Goal: Task Accomplishment & Management: Manage account settings

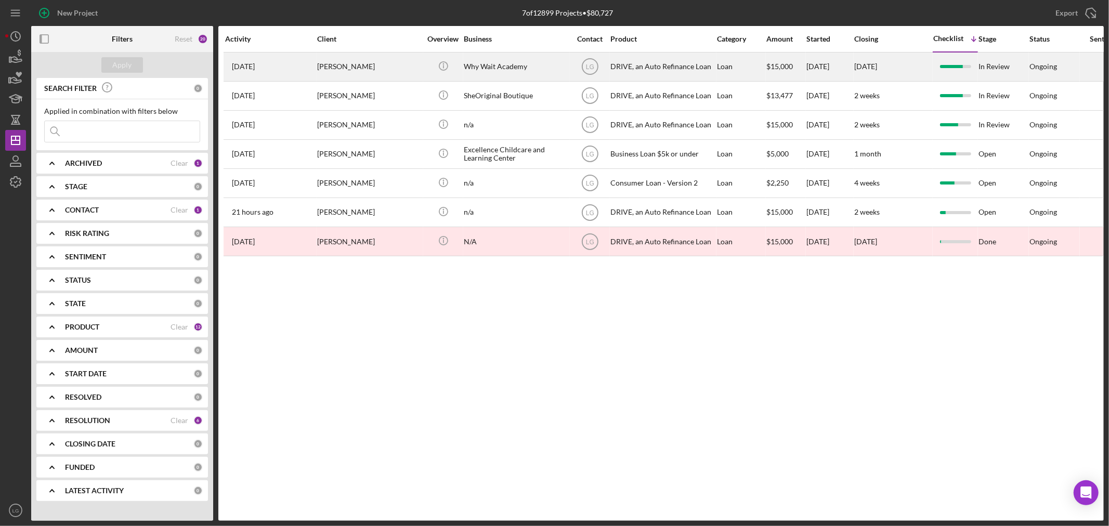
click at [334, 62] on div "[PERSON_NAME]" at bounding box center [369, 67] width 104 height 28
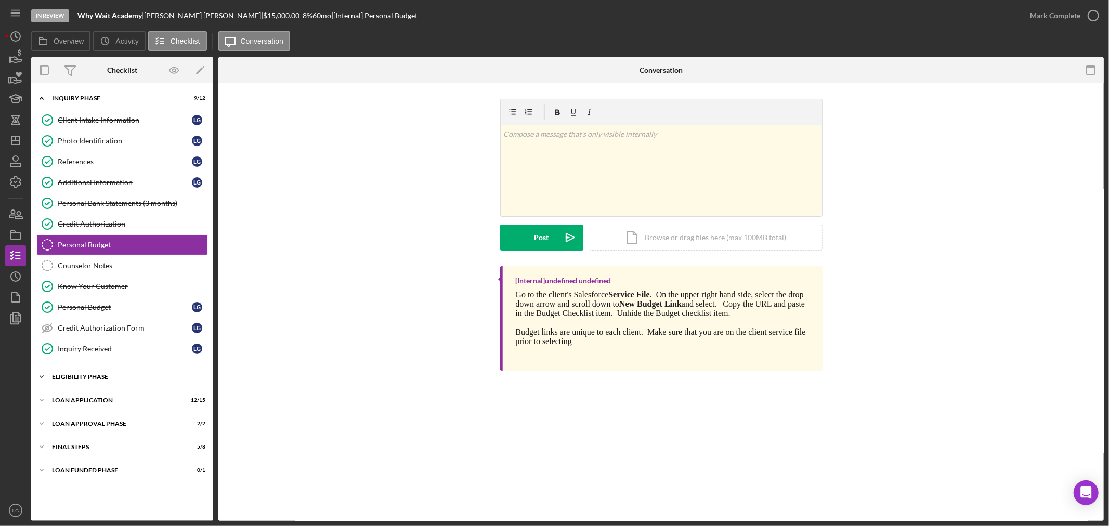
click at [77, 378] on div "Eligibility Phase" at bounding box center [126, 377] width 148 height 6
click at [56, 277] on icon "Know Your Customer" at bounding box center [47, 287] width 26 height 26
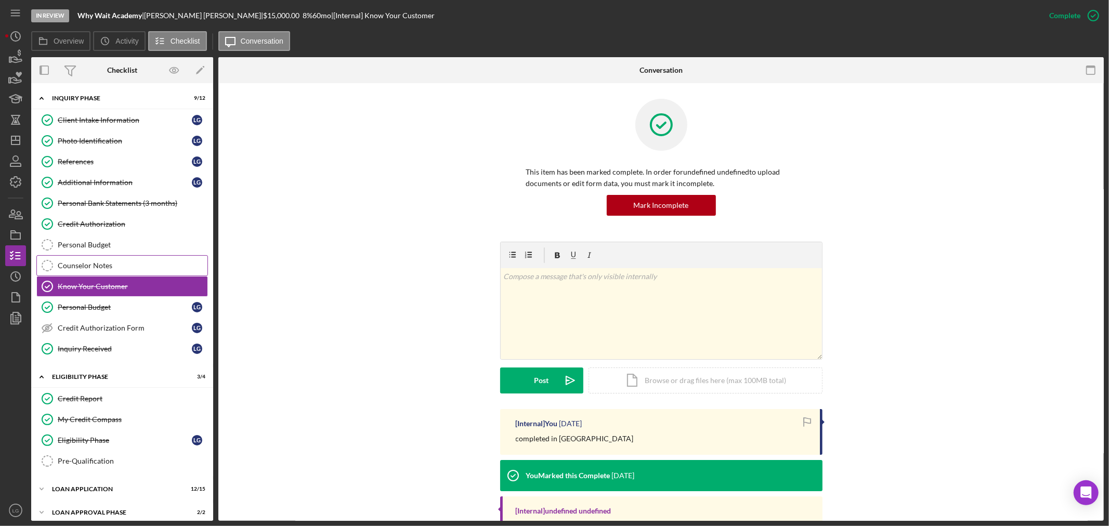
click at [60, 269] on div "Counselor Notes" at bounding box center [133, 266] width 150 height 8
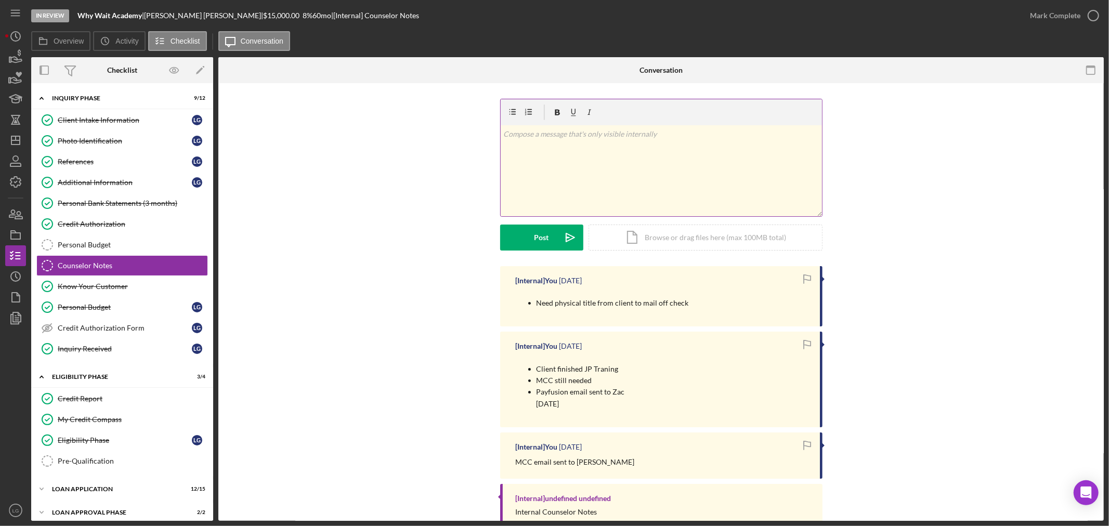
click at [610, 141] on div "v Color teal Color pink Remove color Add row above Add row below Add column bef…" at bounding box center [661, 170] width 321 height 91
click at [17, 139] on icon "Icon/Dashboard" at bounding box center [16, 140] width 26 height 26
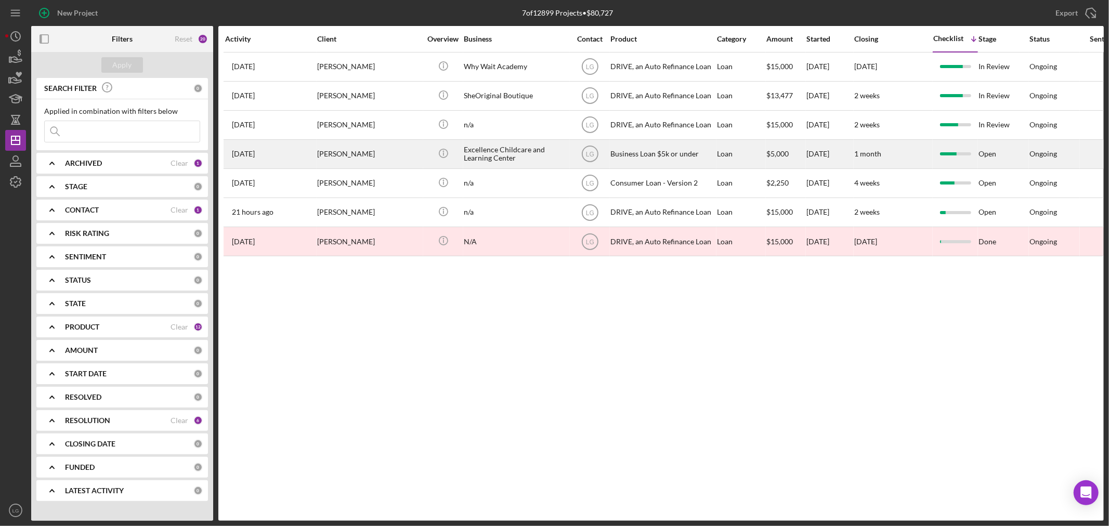
click at [340, 159] on div "[PERSON_NAME]" at bounding box center [369, 154] width 104 height 28
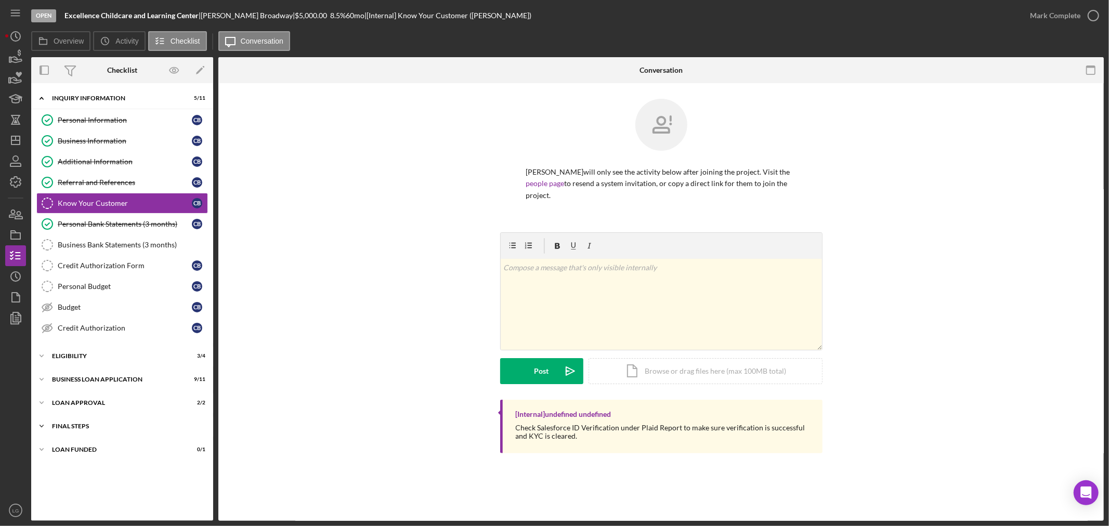
click at [139, 428] on div "Final Steps" at bounding box center [126, 426] width 148 height 6
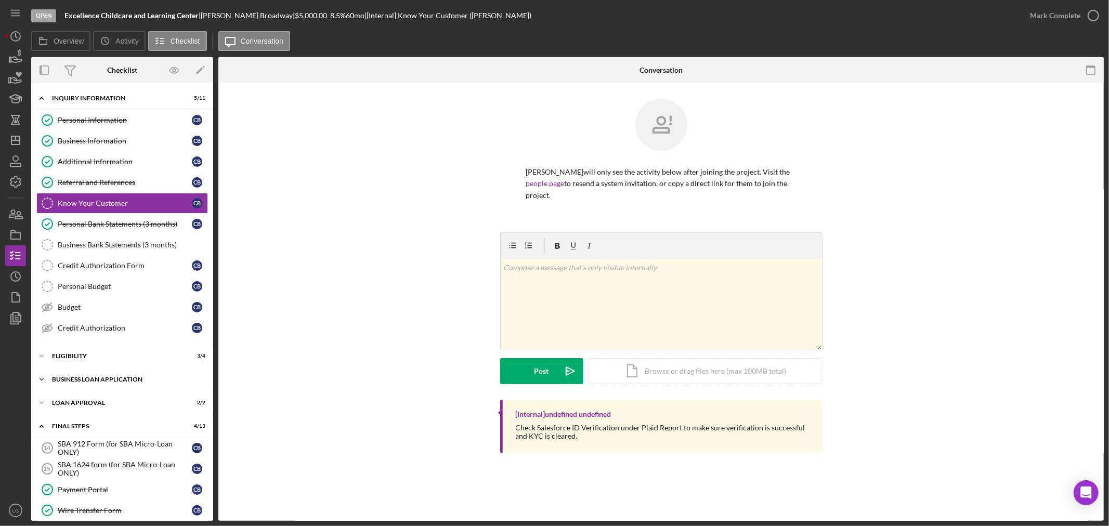
click at [123, 382] on div "BUSINESS LOAN APPLICATION" at bounding box center [126, 380] width 148 height 6
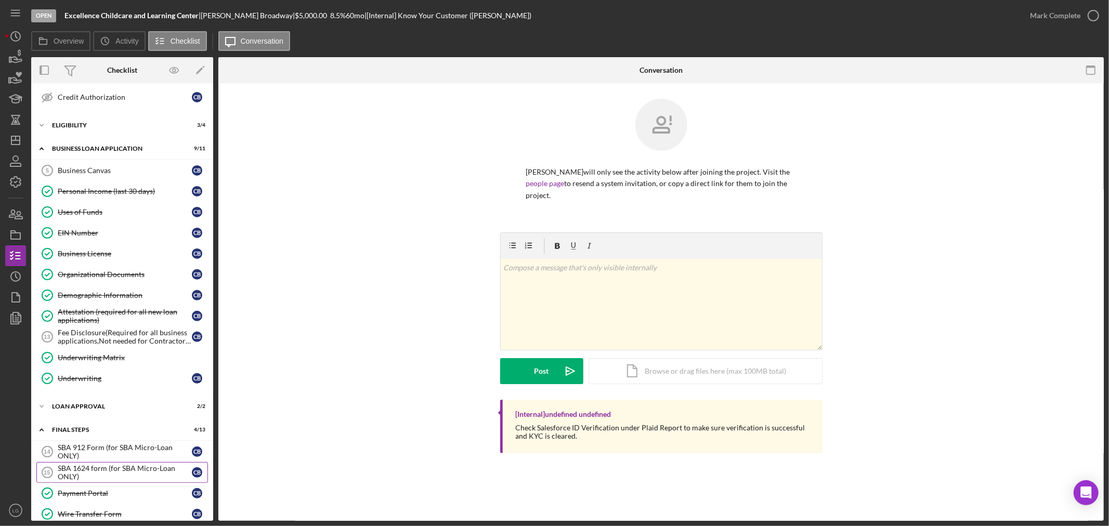
scroll to position [459, 0]
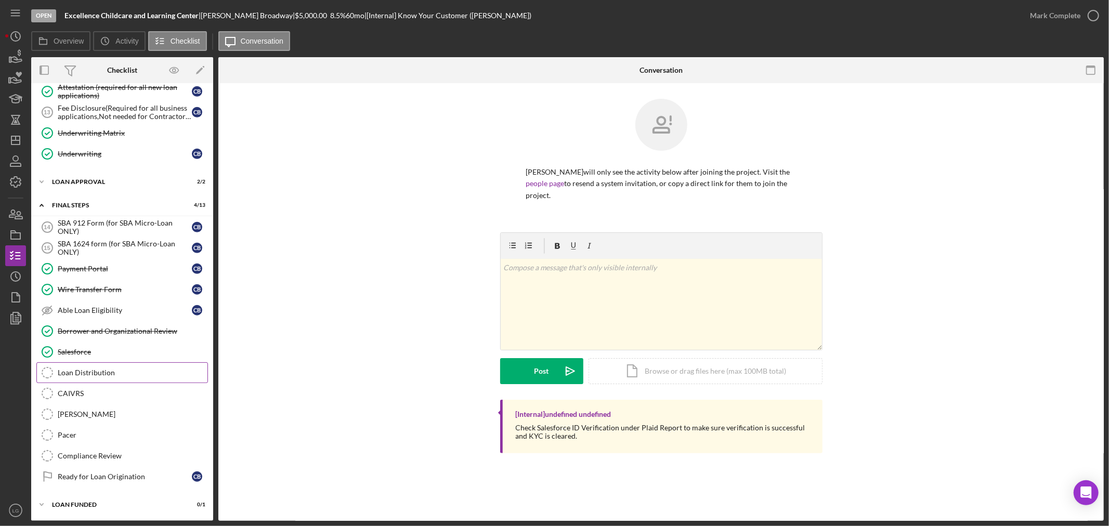
click at [96, 372] on div "Loan Distribution" at bounding box center [133, 373] width 150 height 8
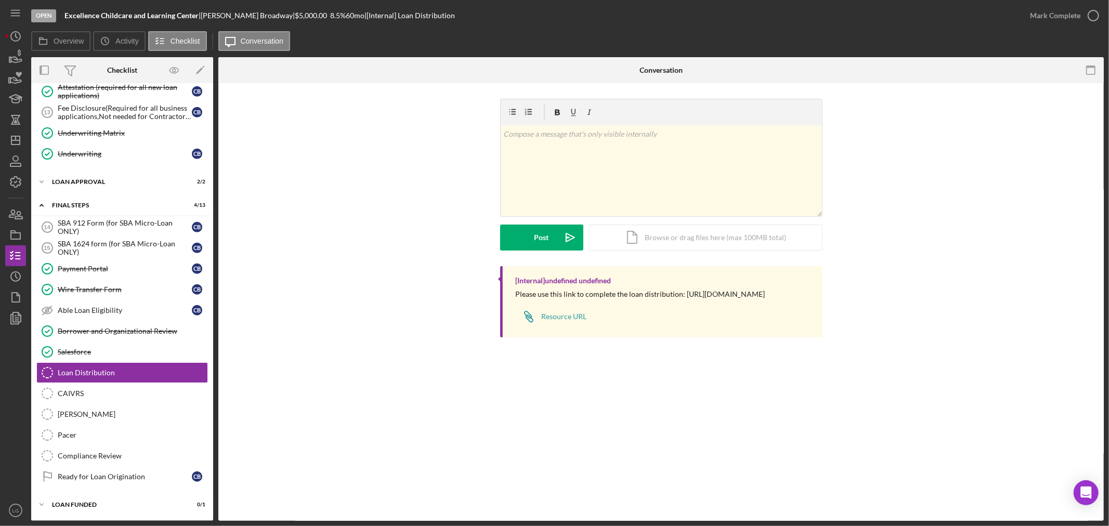
scroll to position [459, 0]
click at [629, 298] on div "Please use this link to complete the loan distribution: https://www.cognitoform…" at bounding box center [641, 294] width 250 height 8
click at [614, 309] on div "[Internal] undefined undefined Please use this link to complete the loan distri…" at bounding box center [661, 301] width 322 height 71
click at [617, 299] on div "Please use this link to complete the loan distribution: https://www.cognitoform…" at bounding box center [641, 294] width 250 height 8
click at [619, 299] on div "Please use this link to complete the loan distribution: https://www.cognitoform…" at bounding box center [641, 294] width 250 height 8
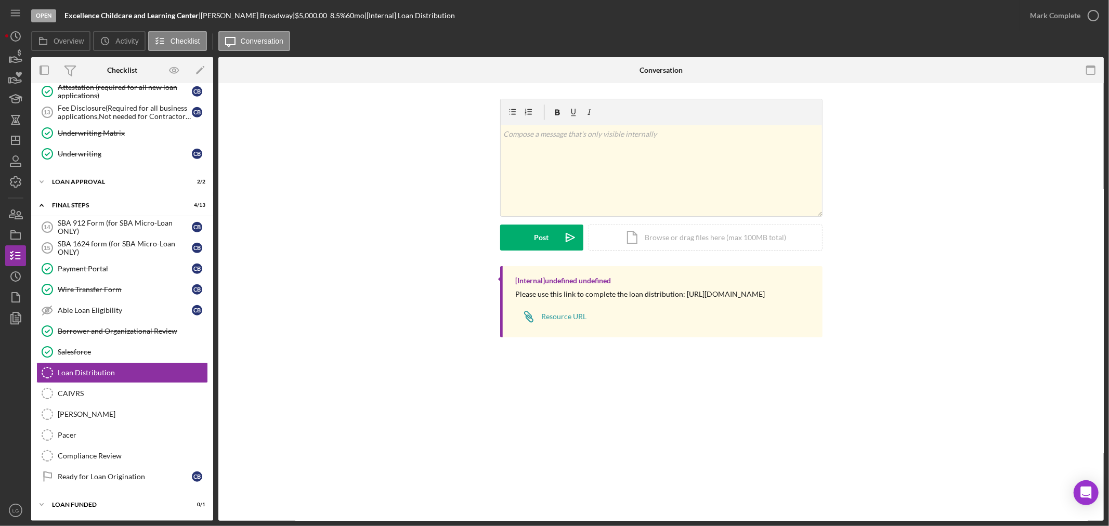
click at [619, 299] on div "Please use this link to complete the loan distribution: https://www.cognitoform…" at bounding box center [641, 294] width 250 height 8
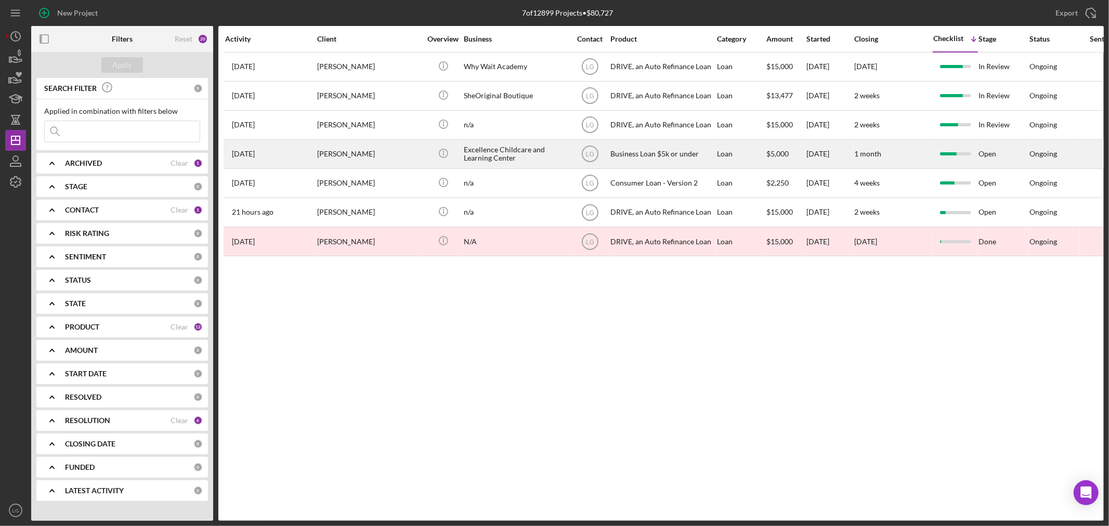
click at [356, 156] on div "[PERSON_NAME]" at bounding box center [369, 154] width 104 height 28
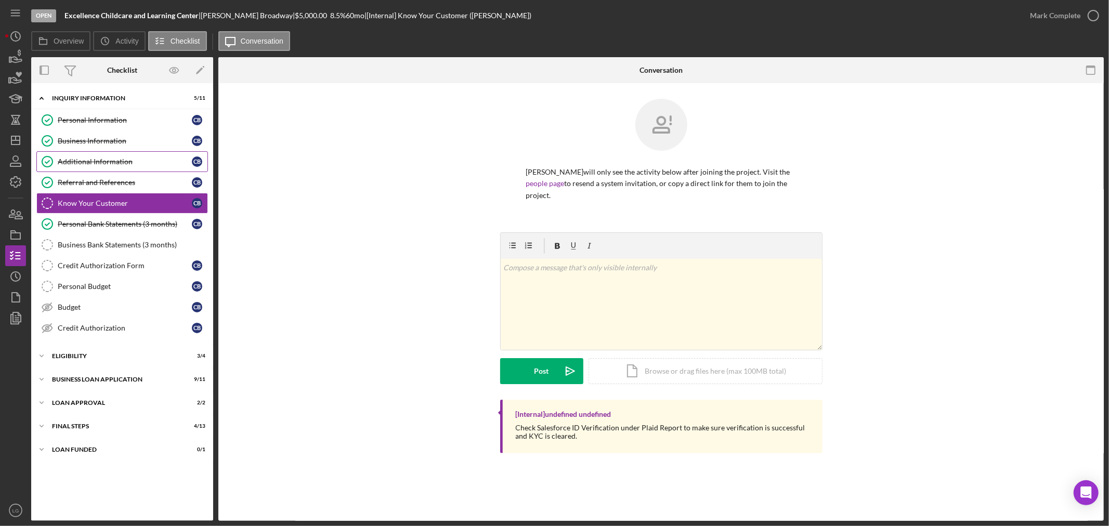
click at [84, 135] on link "Business Information Business Information C B" at bounding box center [122, 141] width 172 height 21
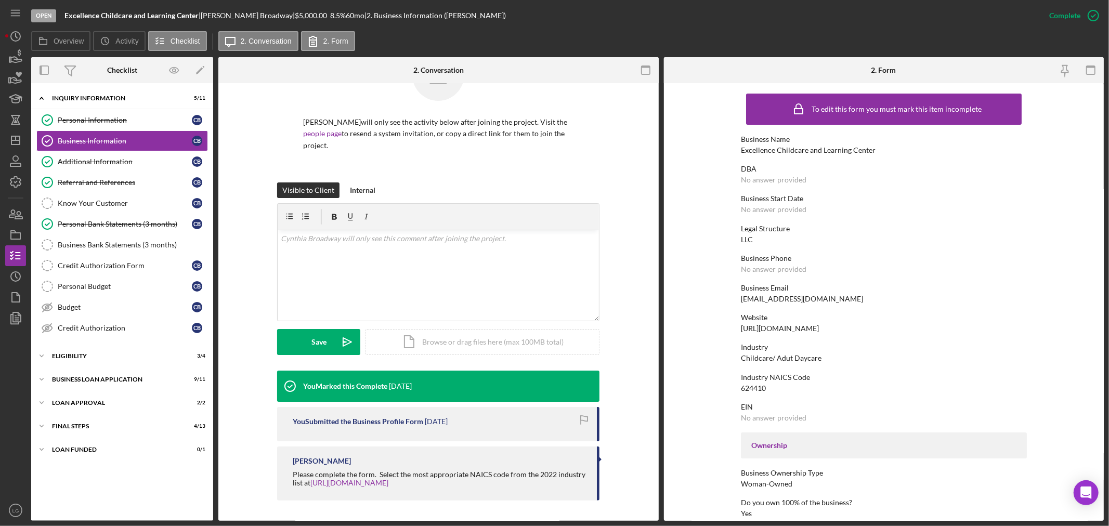
scroll to position [115, 0]
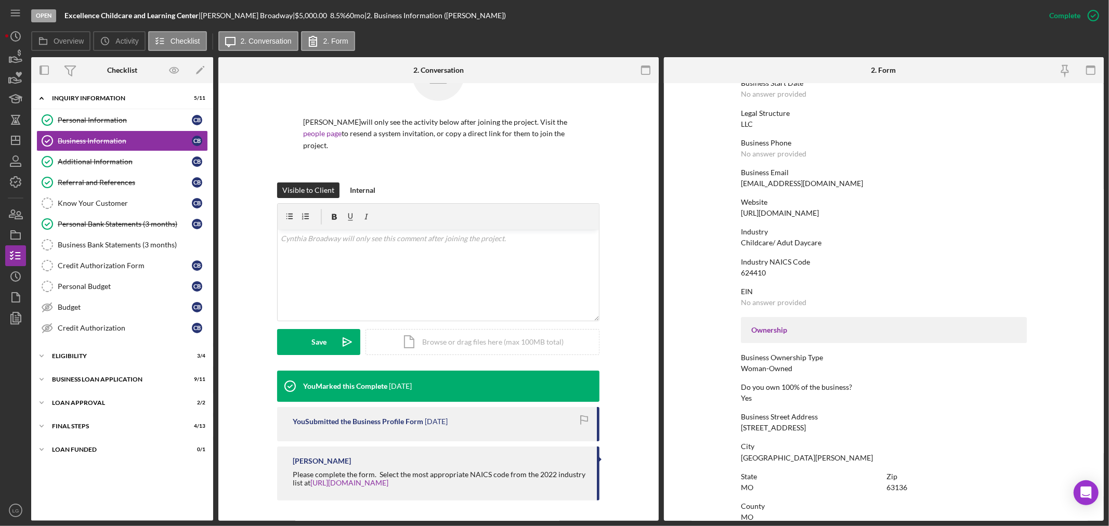
click at [792, 424] on div "10011 Neville Walk Apt.F" at bounding box center [773, 428] width 65 height 8
copy div "10011 Neville Walk Apt.F"
drag, startPoint x: 263, startPoint y: 12, endPoint x: 217, endPoint y: 12, distance: 45.8
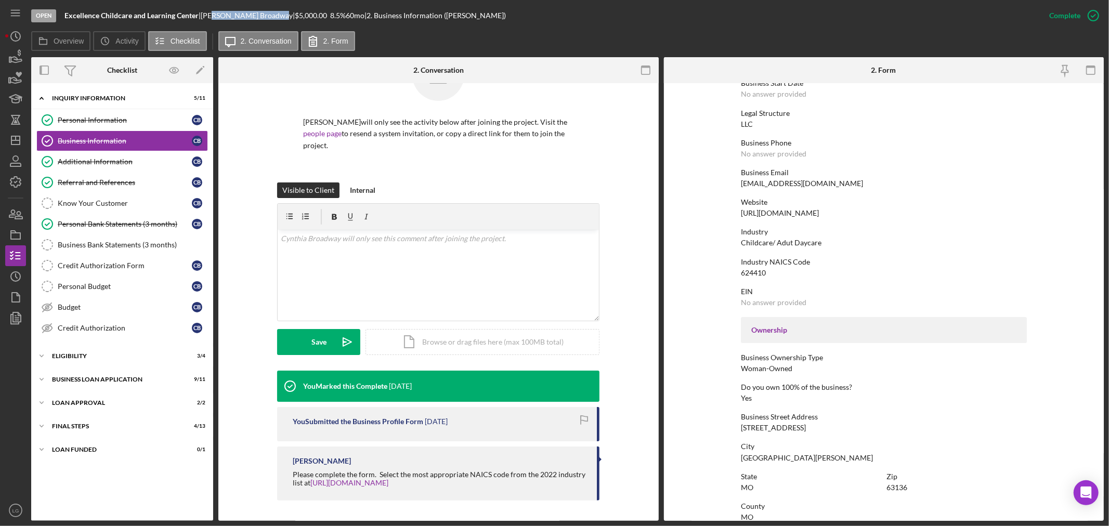
click at [217, 12] on div "Cynthia Broadway |" at bounding box center [248, 15] width 94 height 8
click at [263, 13] on div "Cynthia Broadway |" at bounding box center [248, 15] width 94 height 8
click at [266, 13] on div "Cynthia Broadway |" at bounding box center [248, 15] width 94 height 8
drag, startPoint x: 266, startPoint y: 13, endPoint x: 215, endPoint y: 11, distance: 50.5
click at [215, 11] on div "Cynthia Broadway |" at bounding box center [248, 15] width 94 height 8
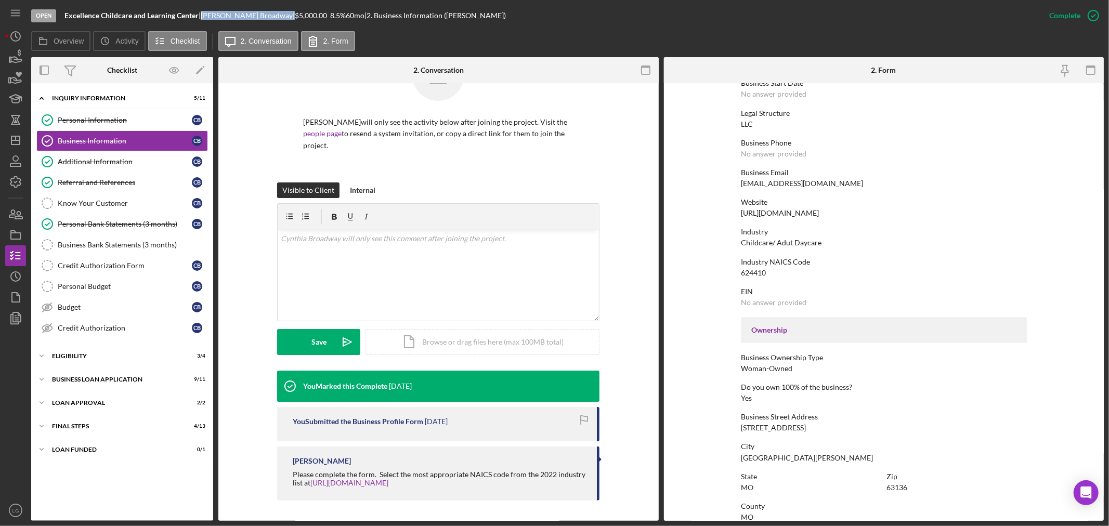
copy div "Cynthia Broadway"
click at [16, 141] on icon "Icon/Dashboard" at bounding box center [16, 140] width 26 height 26
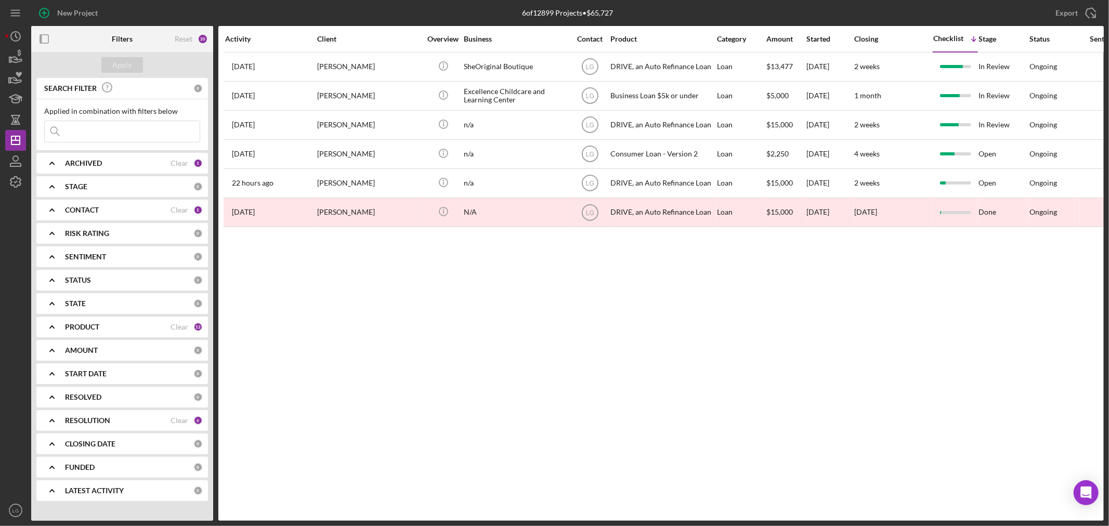
click at [66, 376] on b "START DATE" at bounding box center [86, 374] width 42 height 8
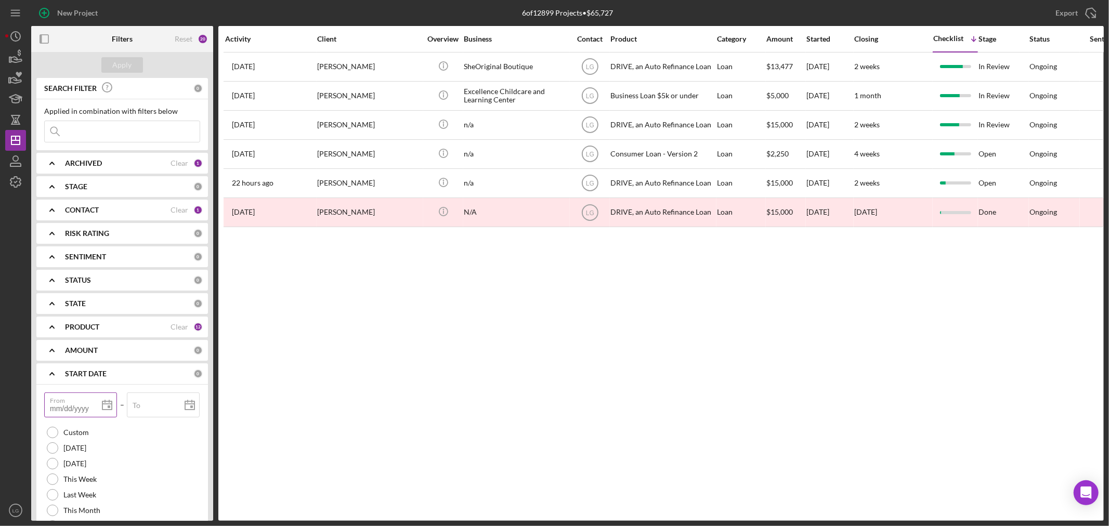
click at [75, 402] on div "From" at bounding box center [80, 406] width 73 height 26
type input "0m/dd/yyyy"
type input "01/dd/yyyy"
type input "01/0d/yyyy"
type input "01/01/yyyy"
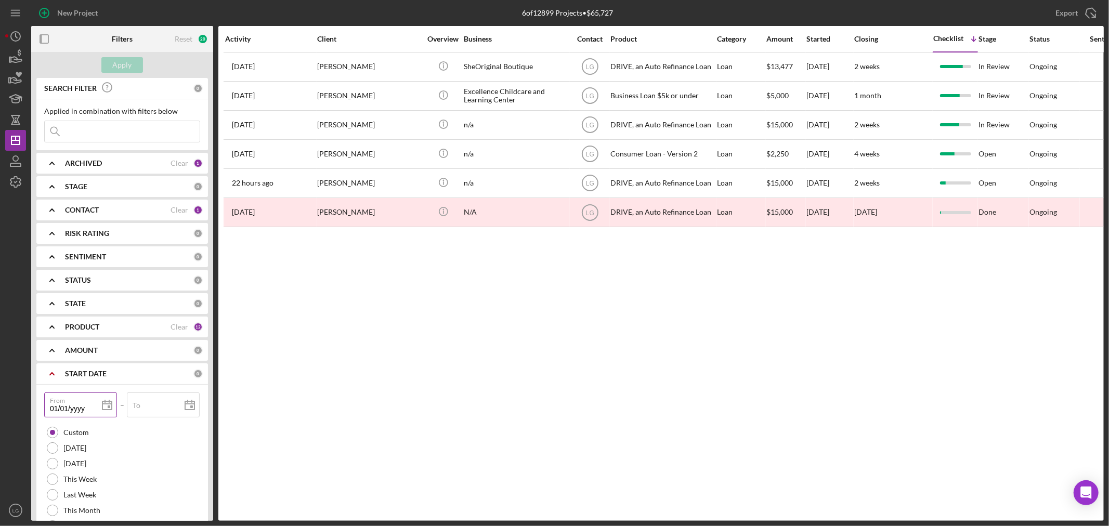
type input "01/01/2yyy"
type input "01/01/20yy"
type input "01/01/202y"
type input "01/01/2025"
type input "2025-01-01"
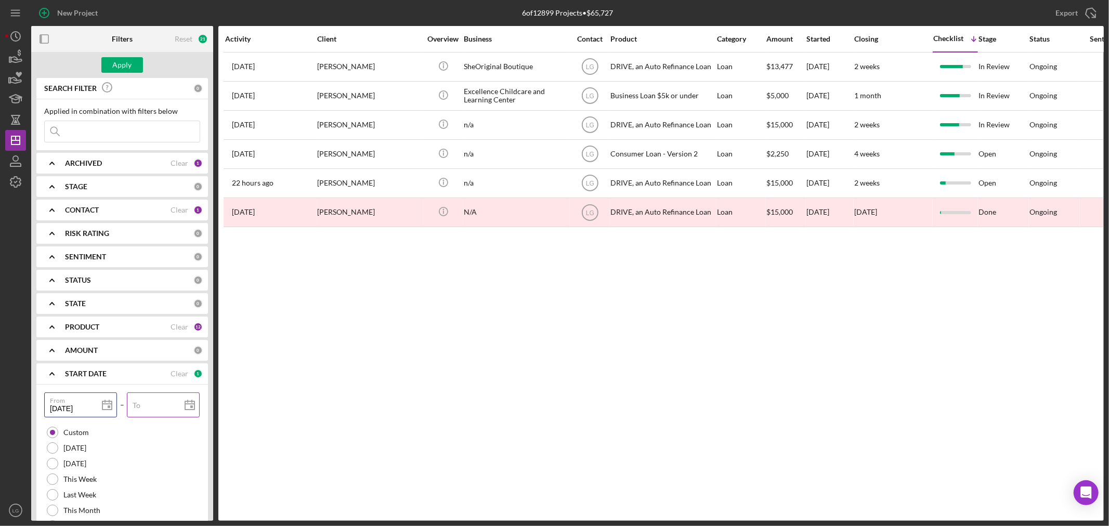
type input "01/01/2025"
click at [147, 407] on input "To" at bounding box center [163, 405] width 73 height 25
type input "0m/dd/yyyy"
type input "08/dd/yyyy"
type input "08/2d/yyyy"
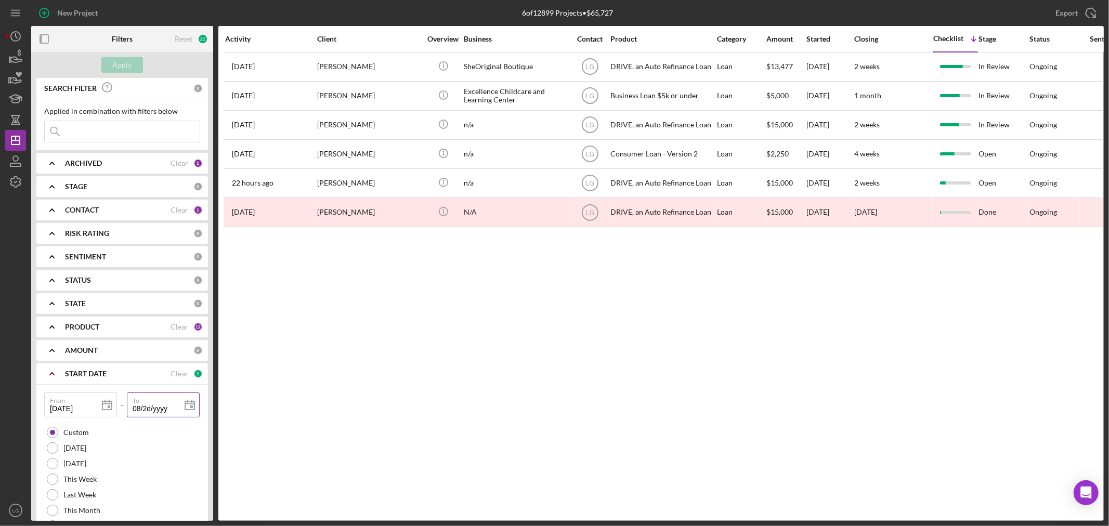
type input "08/27/yyyy"
type input "08/27/2yyy"
type input "08/27/20yy"
type input "08/27/202y"
type input "08/27/2025"
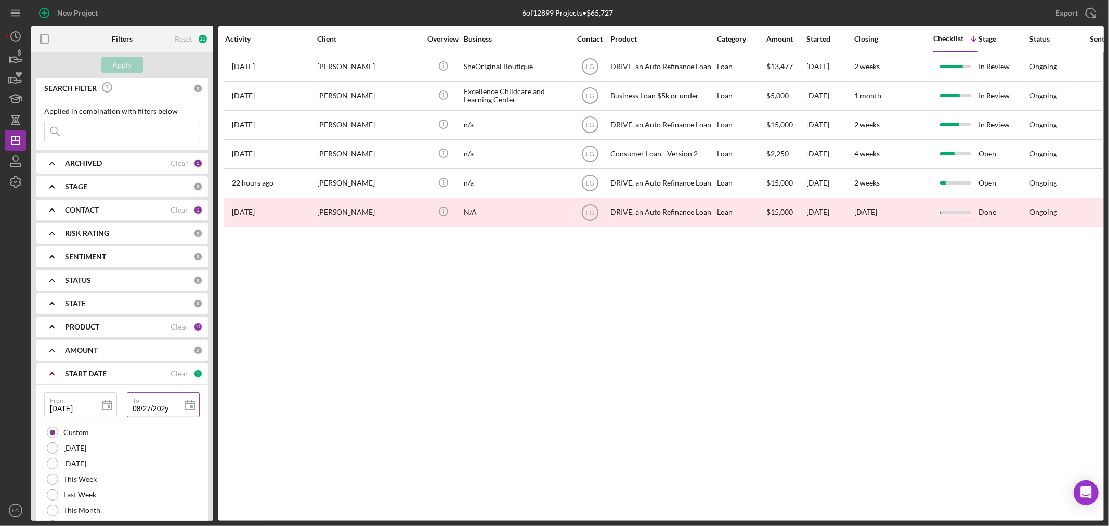
type input "[DATE]"
type input "08/27/2025"
click at [134, 165] on div "ARCHIVED" at bounding box center [118, 163] width 106 height 8
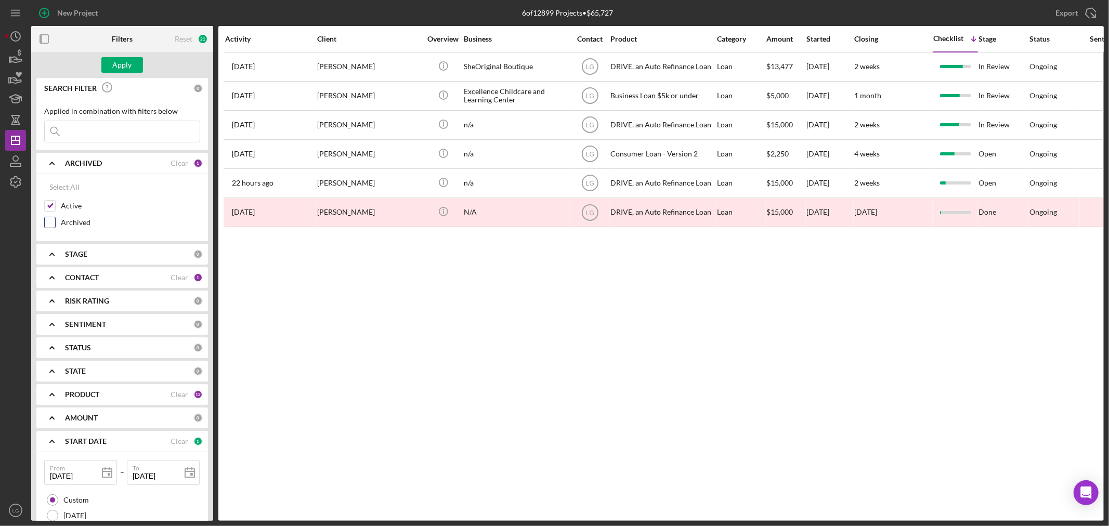
click at [45, 221] on input "Archived" at bounding box center [50, 222] width 10 height 10
checkbox input "true"
click at [64, 393] on icon "Icon/Expander" at bounding box center [52, 395] width 26 height 26
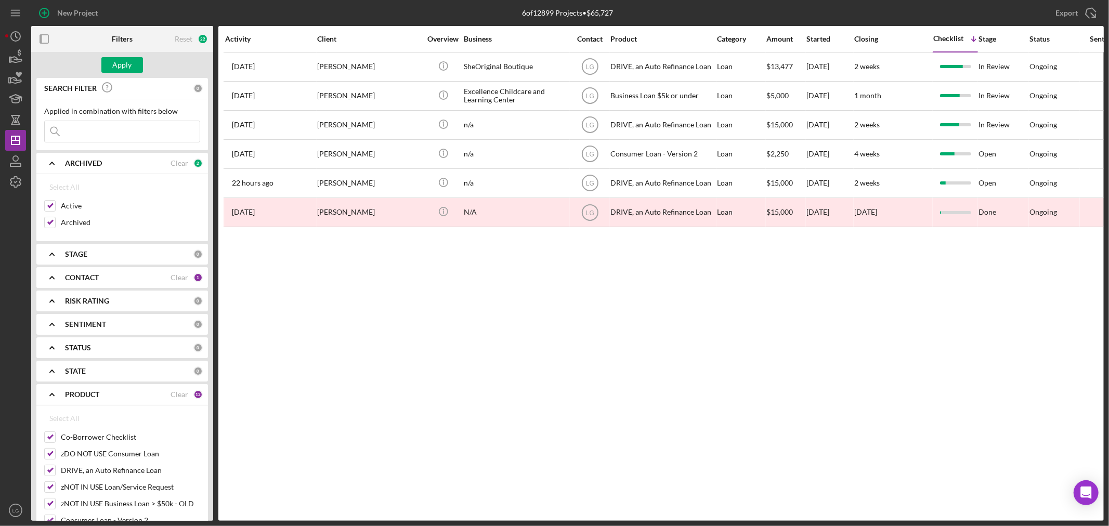
click at [177, 392] on div "Clear" at bounding box center [180, 395] width 18 height 8
checkbox input "false"
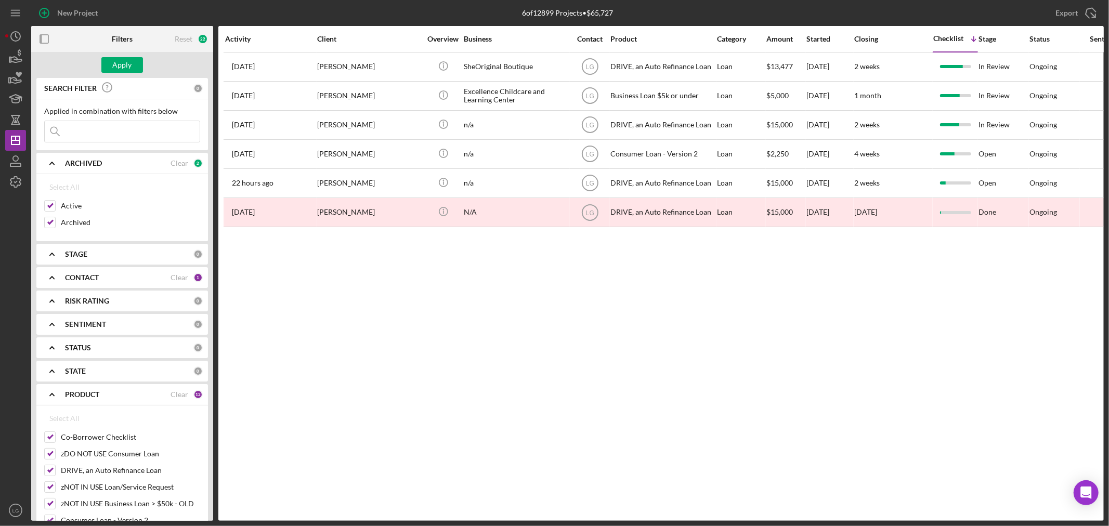
checkbox input "false"
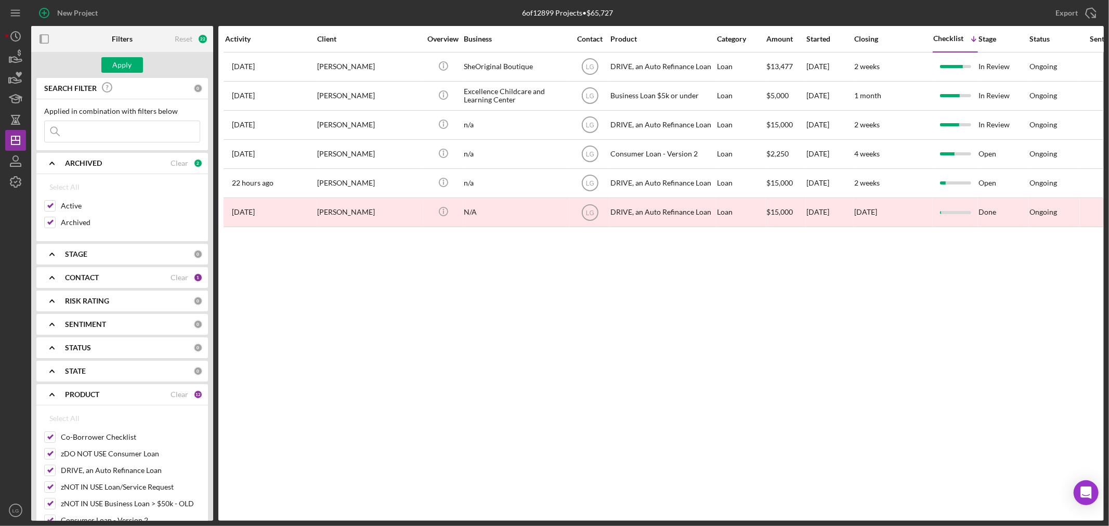
checkbox input "false"
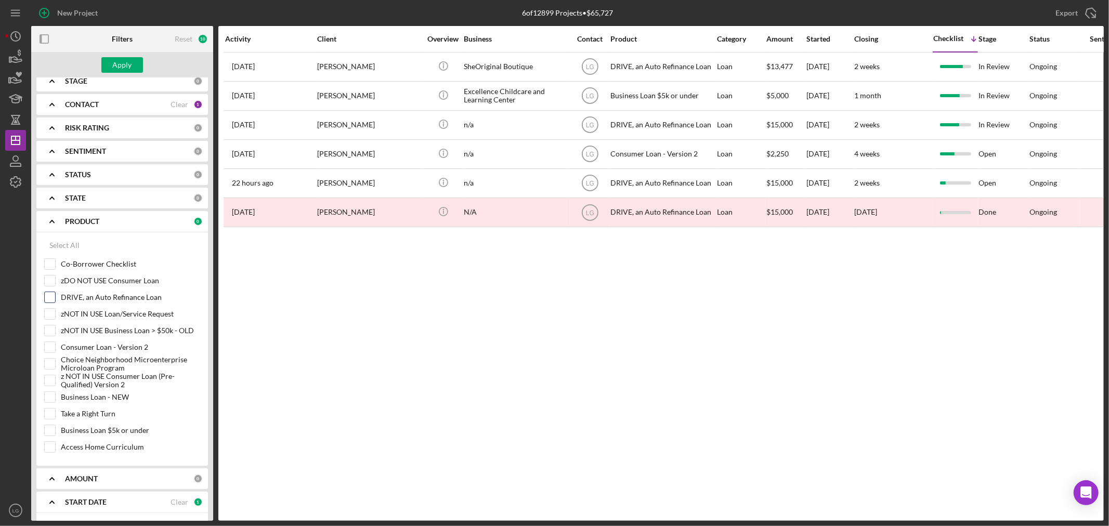
click at [52, 298] on input "DRIVE, an Auto Refinance Loan" at bounding box center [50, 297] width 10 height 10
checkbox input "true"
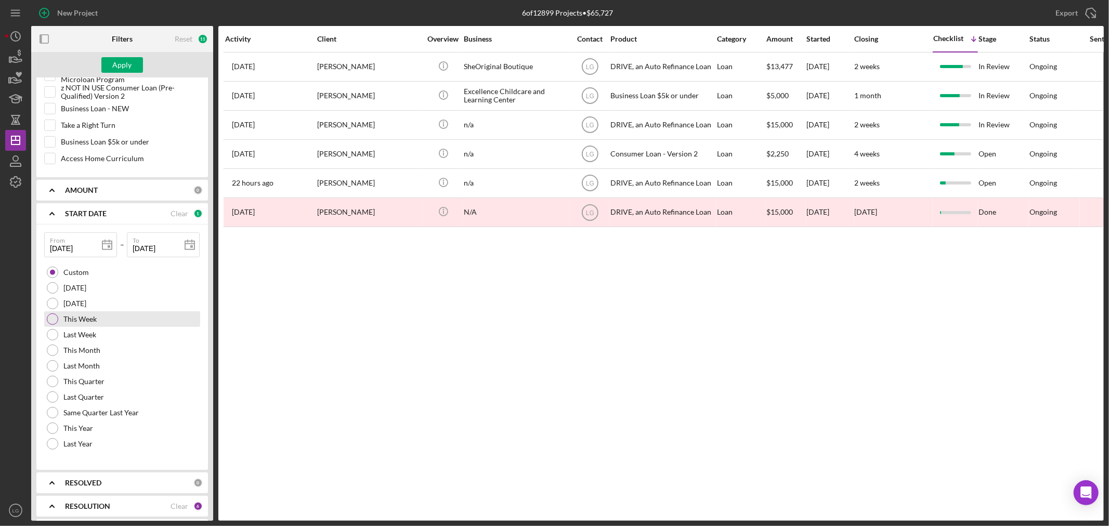
scroll to position [537, 0]
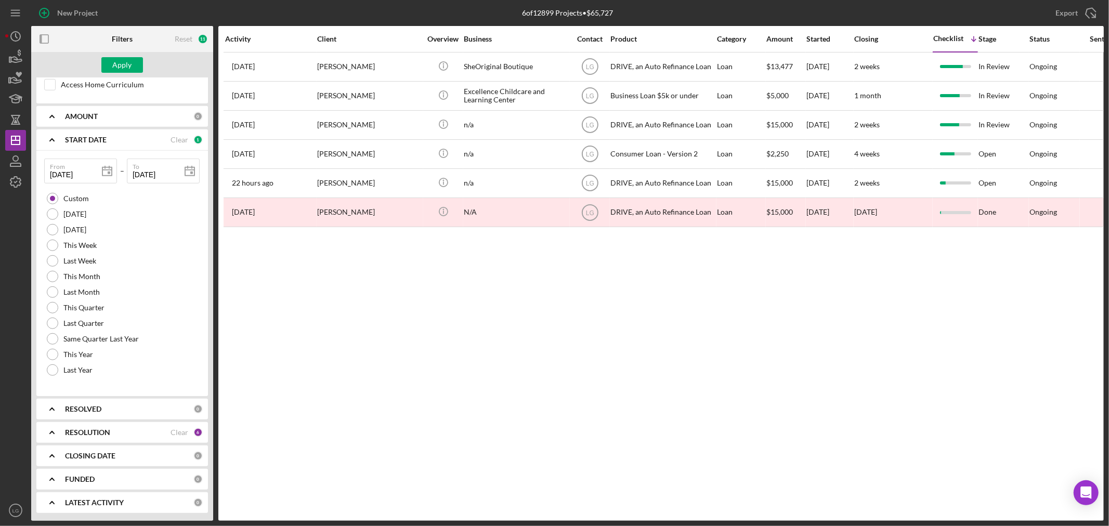
click at [58, 434] on icon "Icon/Expander" at bounding box center [52, 433] width 26 height 26
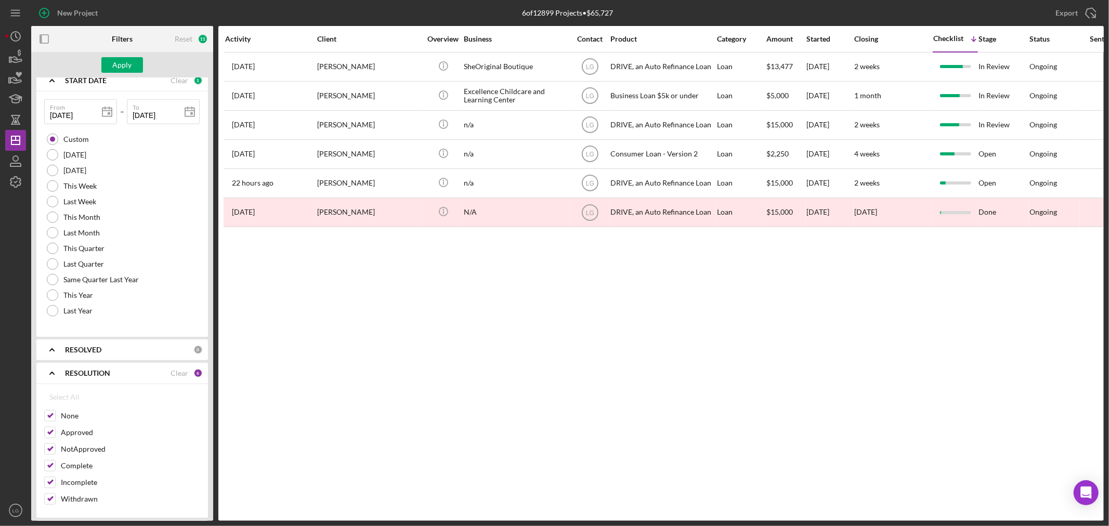
click at [59, 355] on icon "Icon/Expander" at bounding box center [52, 350] width 26 height 26
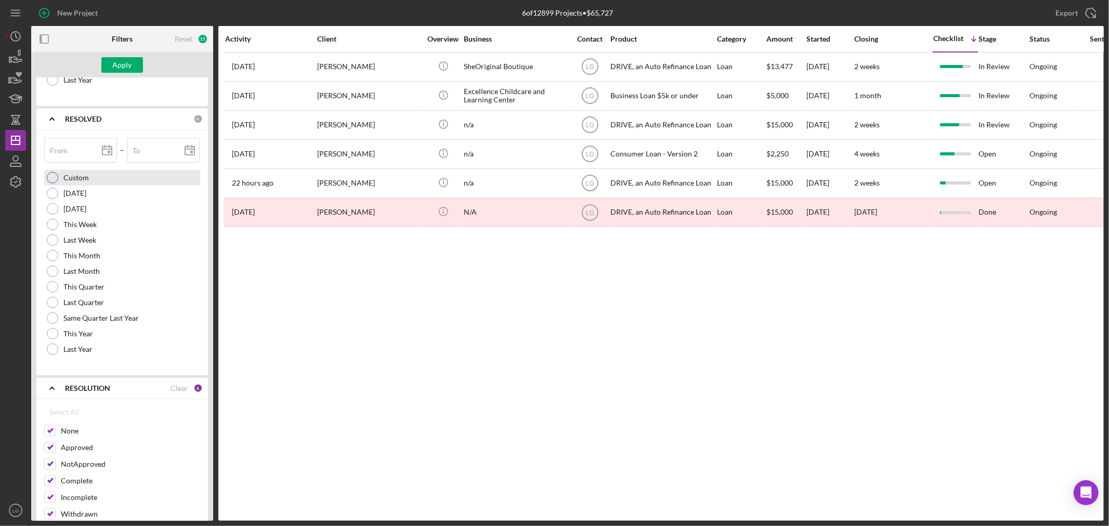
scroll to position [919, 0]
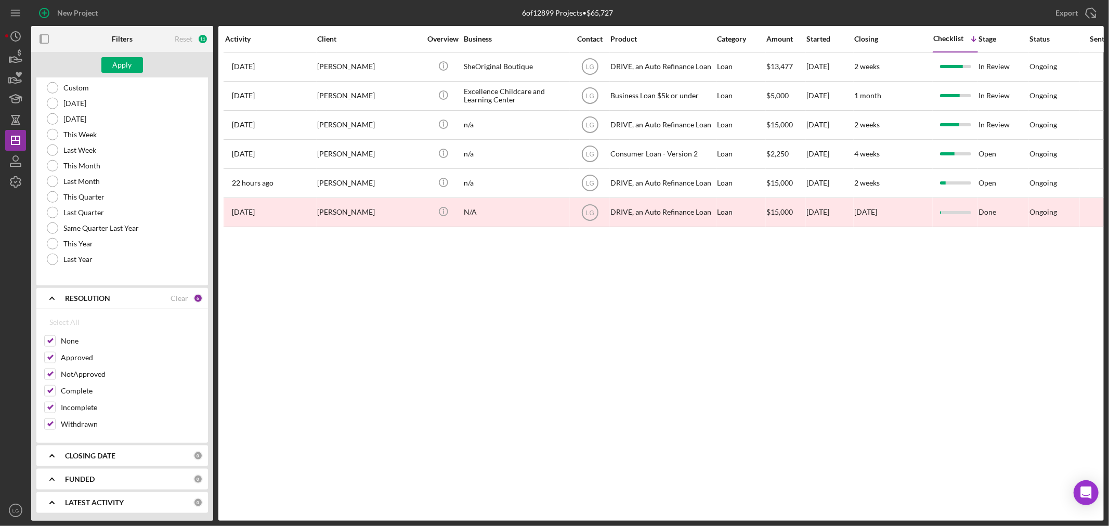
click at [82, 450] on div "CLOSING DATE 0" at bounding box center [134, 456] width 138 height 21
click at [82, 450] on div "CLOSING DATE 0" at bounding box center [134, 453] width 138 height 21
click at [76, 469] on div "FUNDED 0" at bounding box center [134, 479] width 138 height 21
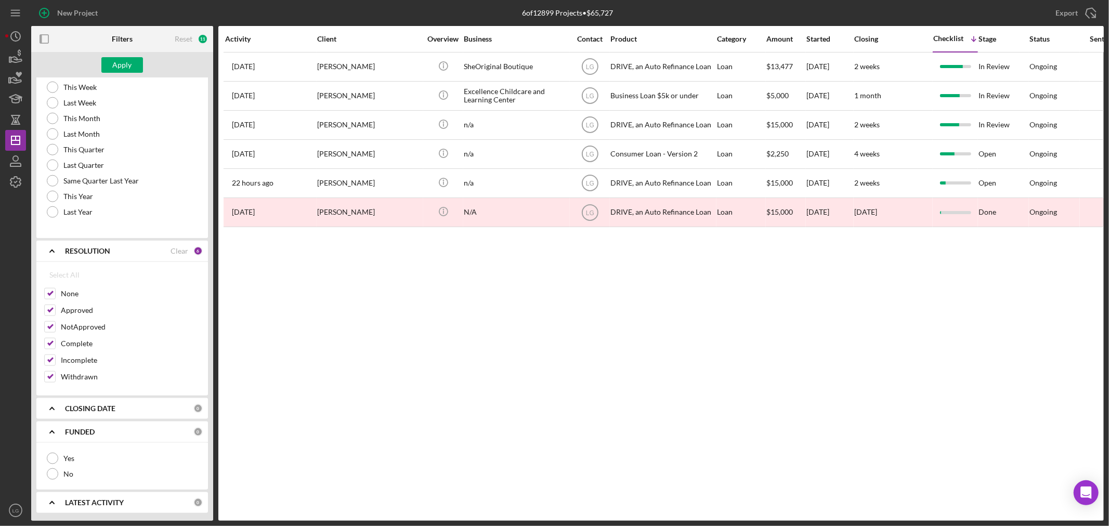
click at [81, 510] on div "LATEST ACTIVITY 0" at bounding box center [134, 503] width 138 height 21
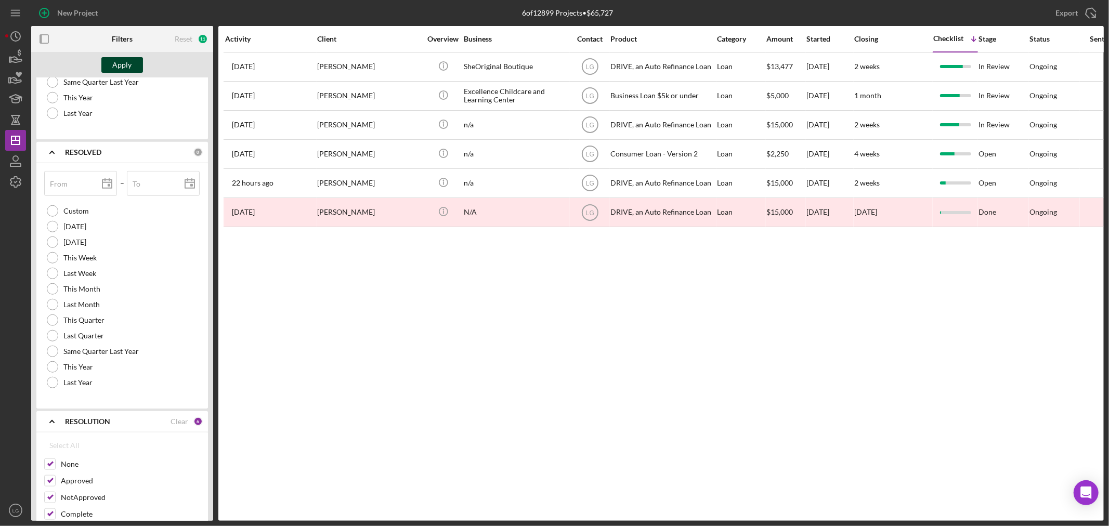
scroll to position [619, 0]
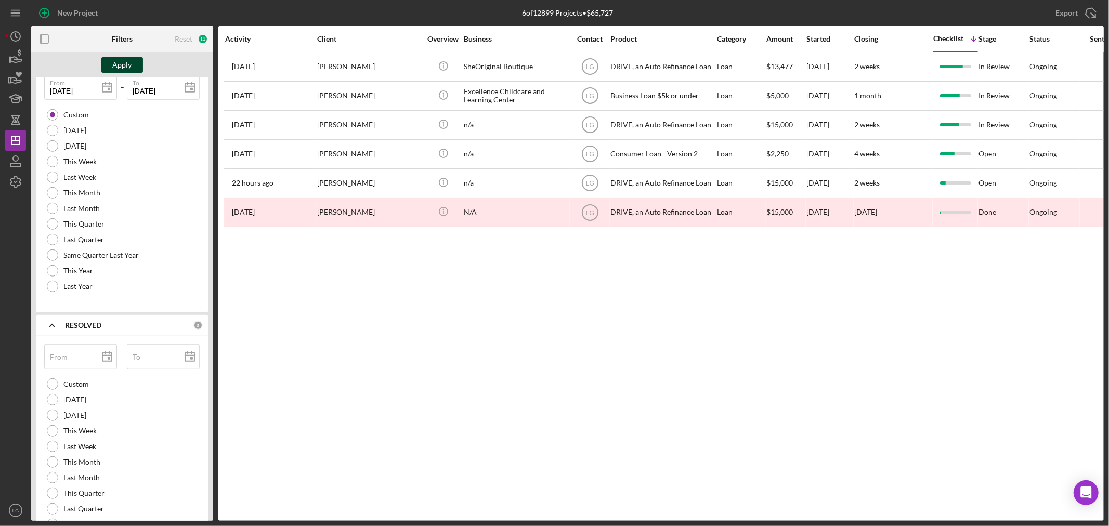
click at [106, 68] on button "Apply" at bounding box center [122, 65] width 42 height 16
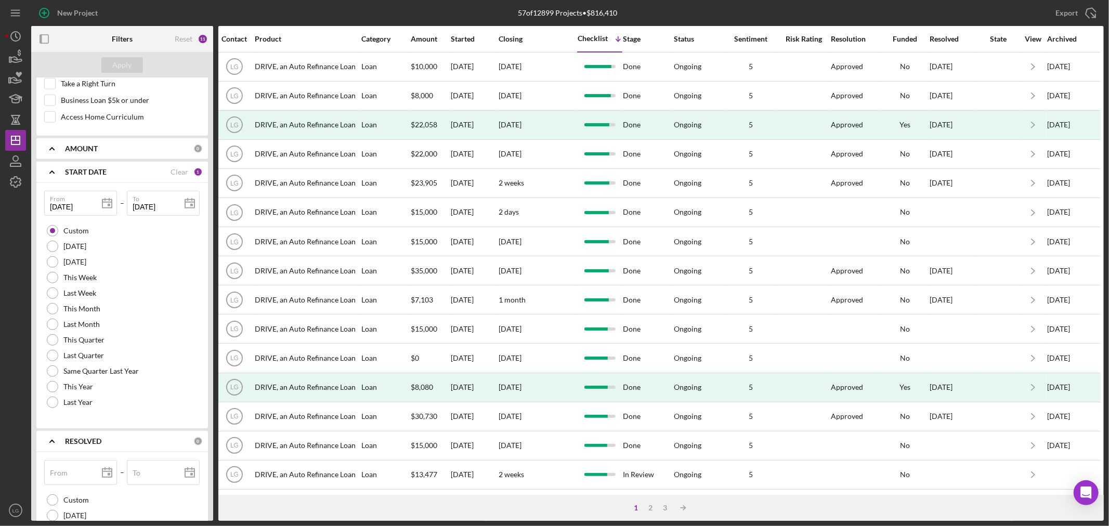
scroll to position [0, 366]
click at [882, 40] on div "Funded" at bounding box center [903, 39] width 47 height 8
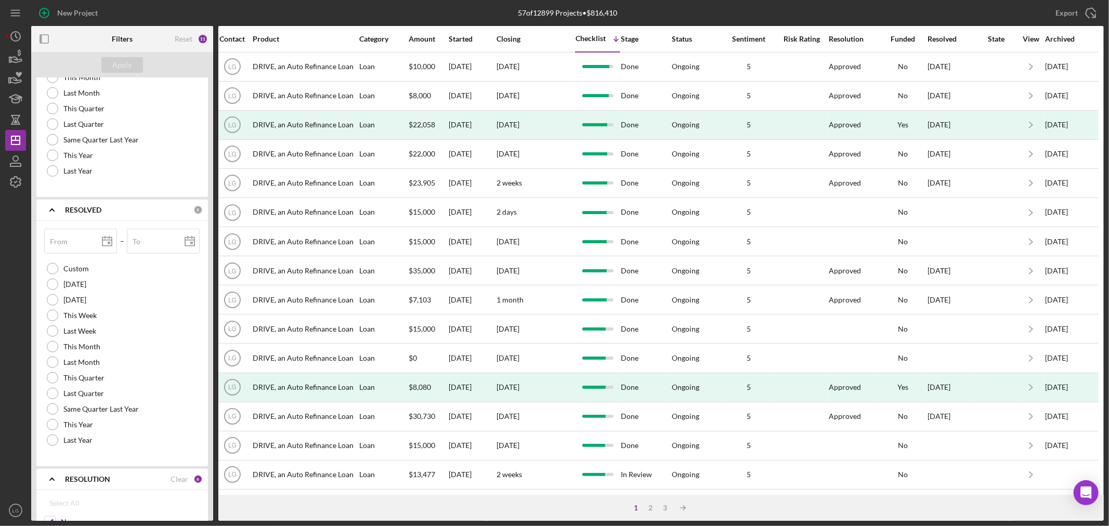
scroll to position [1082, 0]
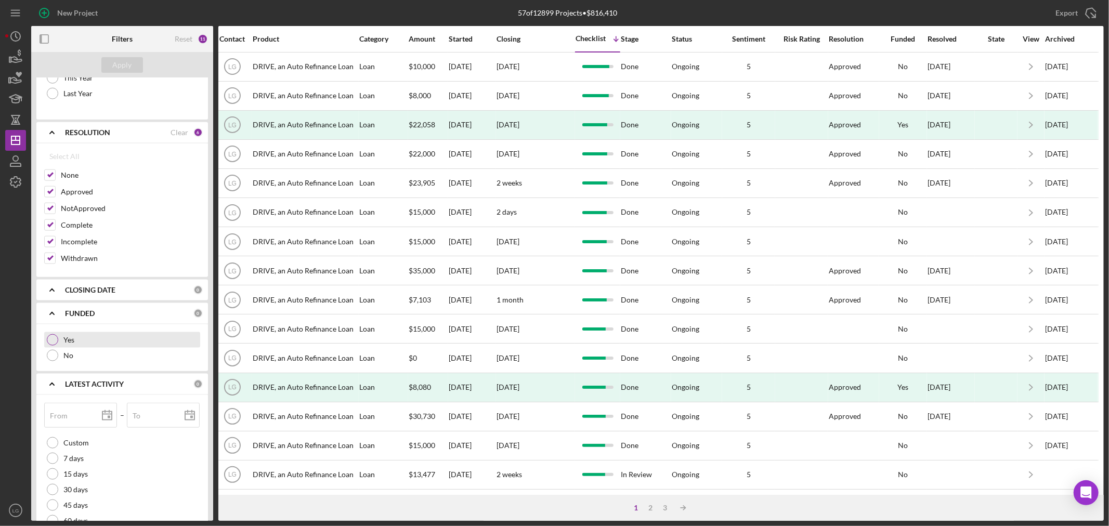
click at [54, 343] on div at bounding box center [52, 339] width 11 height 11
click at [113, 66] on div "Apply" at bounding box center [122, 65] width 19 height 16
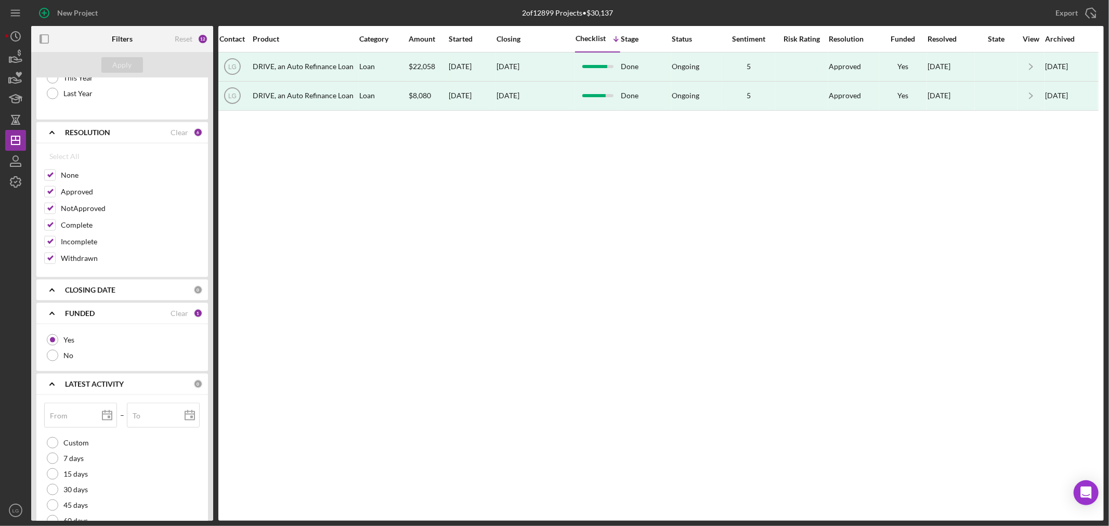
scroll to position [0, 357]
click at [173, 318] on div "Clear" at bounding box center [180, 313] width 18 height 8
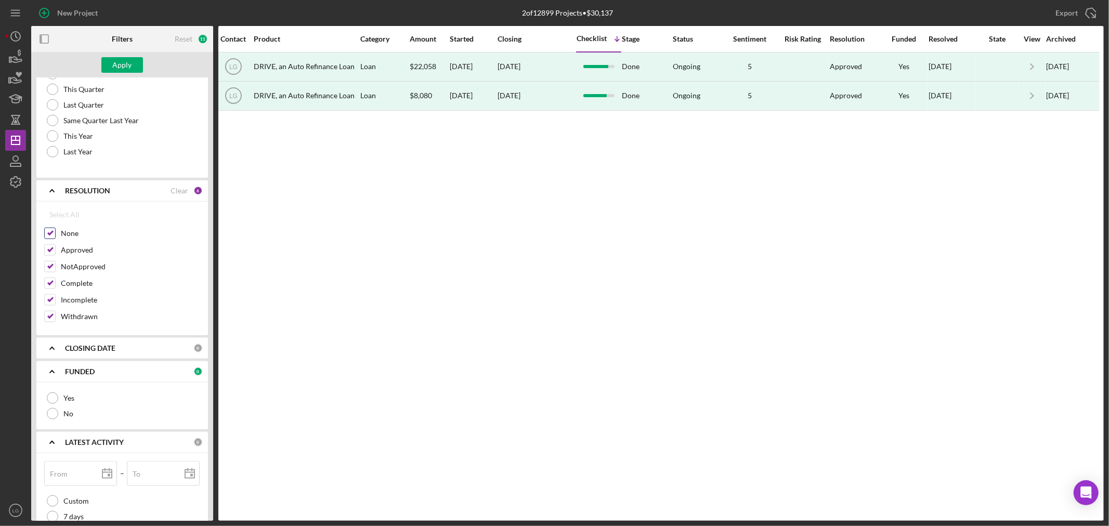
click at [63, 229] on div "None" at bounding box center [122, 236] width 156 height 17
click at [56, 241] on div "None" at bounding box center [122, 236] width 156 height 17
click at [46, 231] on input "None" at bounding box center [50, 233] width 10 height 10
checkbox input "false"
click at [55, 266] on div at bounding box center [49, 266] width 11 height 11
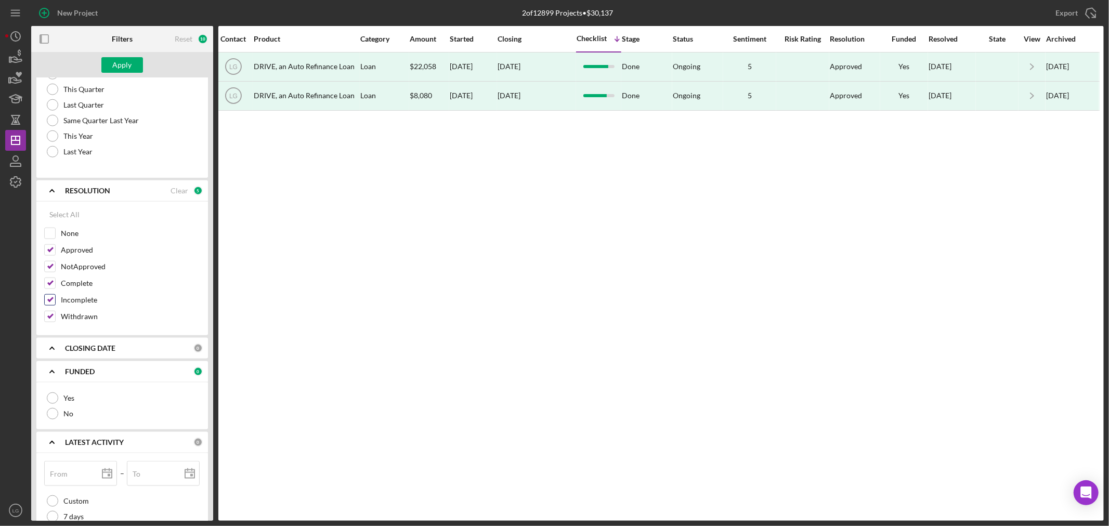
click at [50, 301] on input "Incomplete" at bounding box center [50, 300] width 10 height 10
checkbox input "false"
click at [112, 63] on button "Apply" at bounding box center [122, 65] width 42 height 16
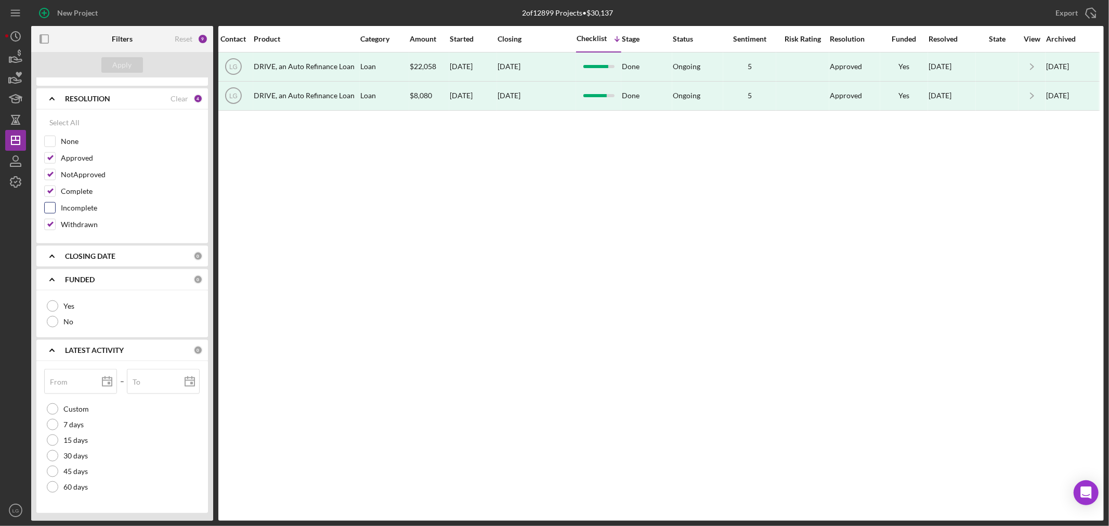
scroll to position [1060, 0]
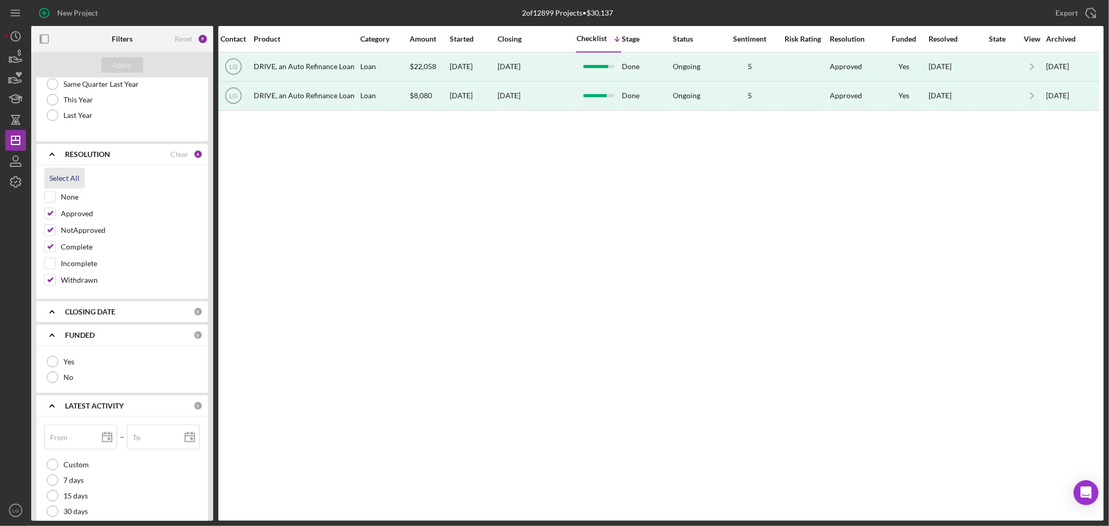
click at [71, 175] on div "Select All" at bounding box center [64, 178] width 30 height 21
checkbox input "true"
click at [117, 71] on div "Apply" at bounding box center [122, 65] width 19 height 16
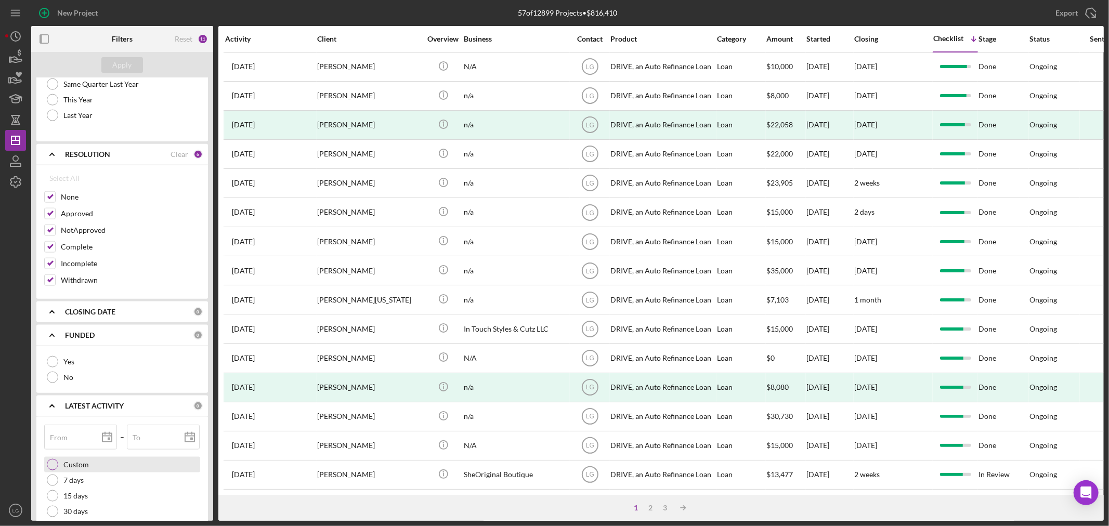
scroll to position [1118, 0]
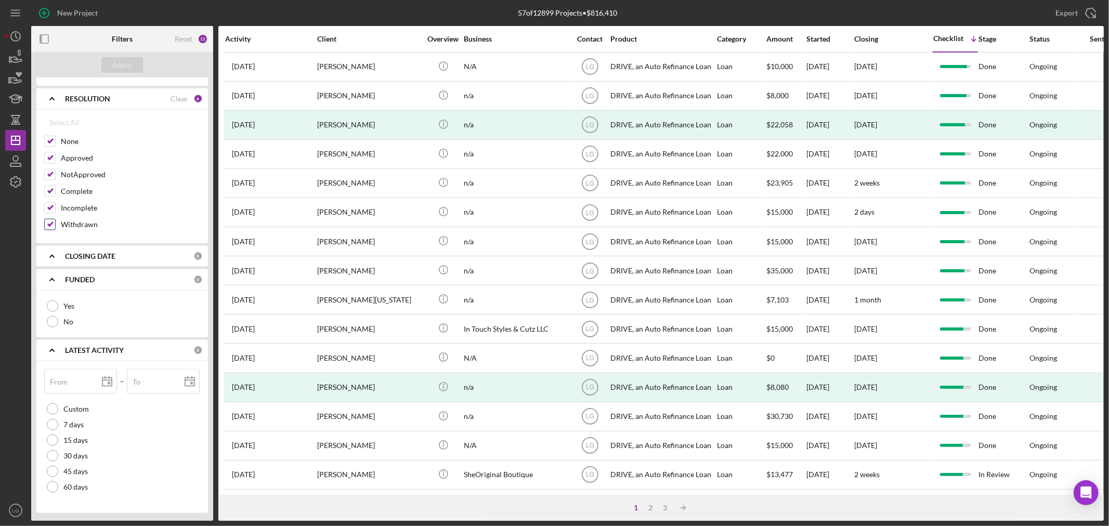
click at [47, 221] on input "Withdrawn" at bounding box center [50, 224] width 10 height 10
checkbox input "false"
click at [118, 63] on div "Apply" at bounding box center [122, 65] width 19 height 16
click at [1063, 28] on div "Server error" at bounding box center [1022, 27] width 125 height 8
click at [49, 207] on input "Incomplete" at bounding box center [50, 208] width 10 height 10
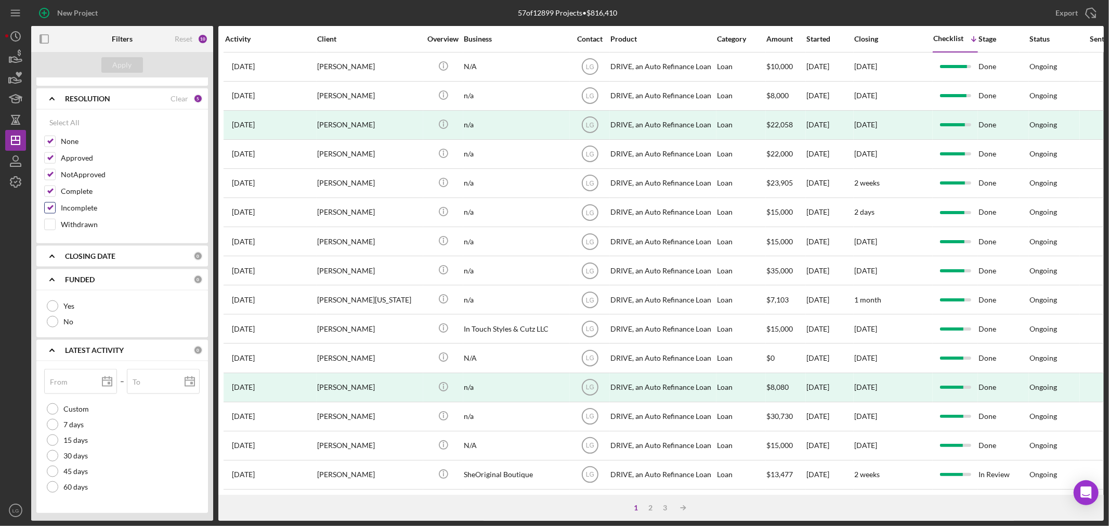
checkbox input "false"
click at [151, 61] on div "Apply" at bounding box center [122, 65] width 182 height 26
click at [134, 65] on button "Apply" at bounding box center [122, 65] width 42 height 16
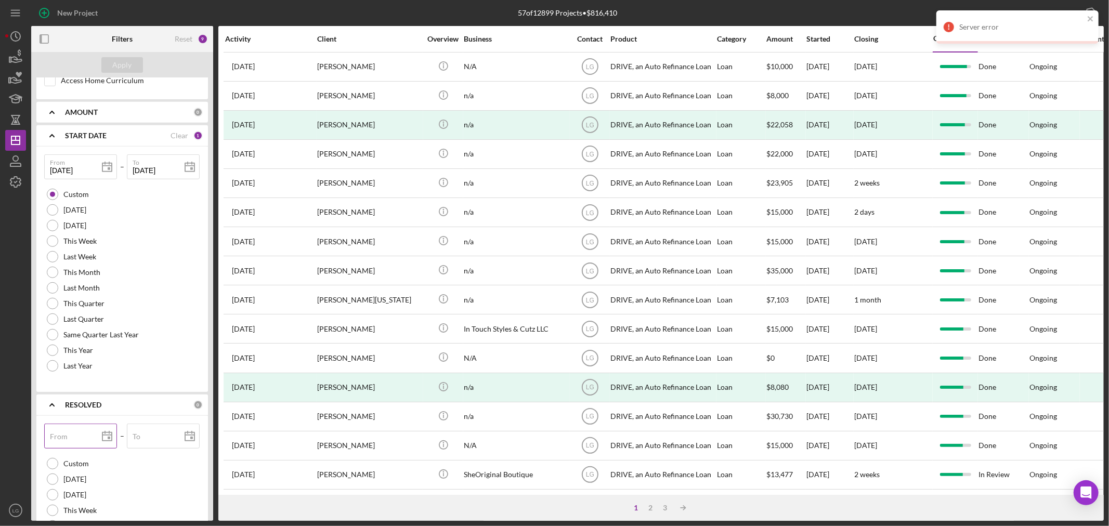
scroll to position [482, 0]
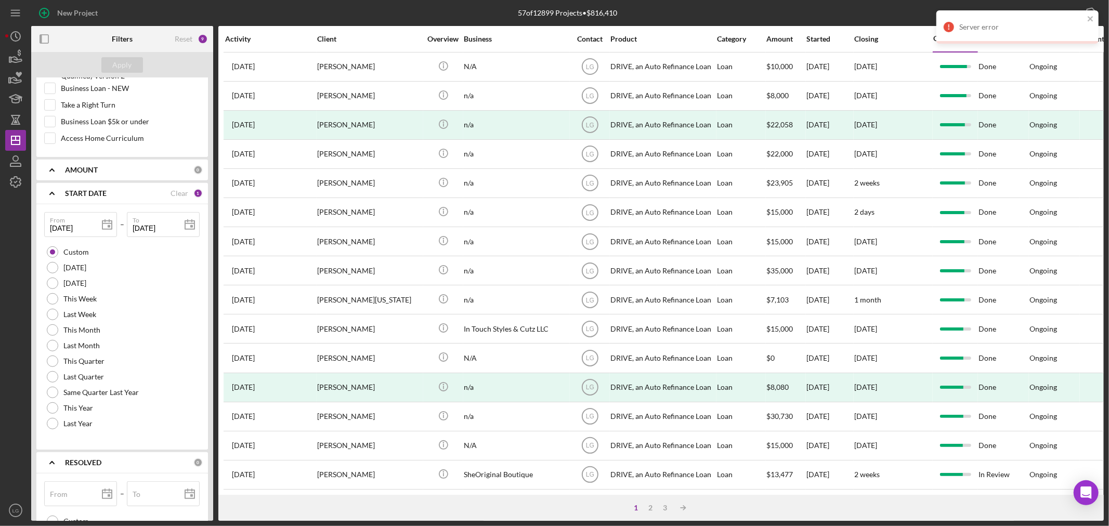
click at [86, 174] on b "AMOUNT" at bounding box center [81, 170] width 33 height 8
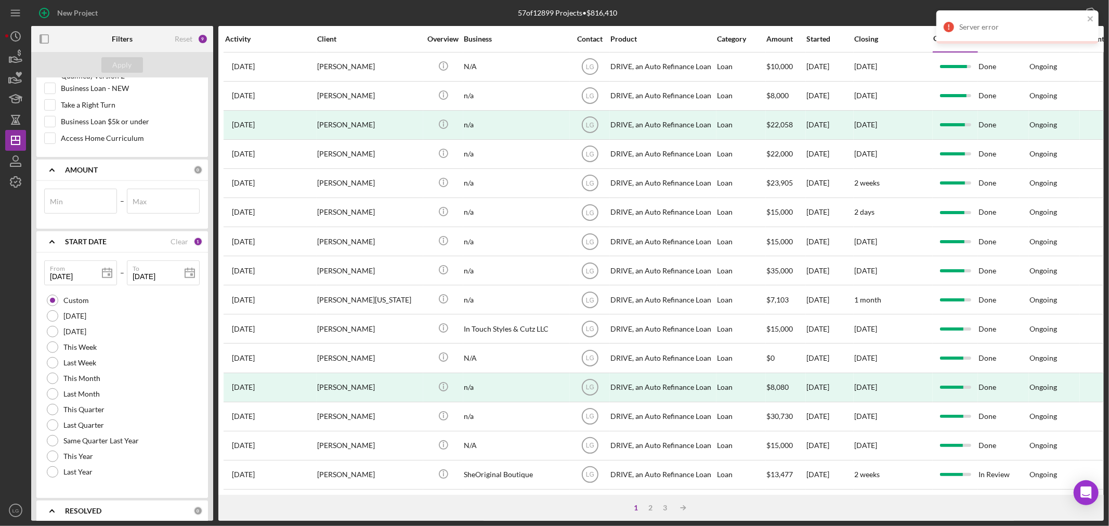
click at [87, 174] on b "AMOUNT" at bounding box center [81, 170] width 33 height 8
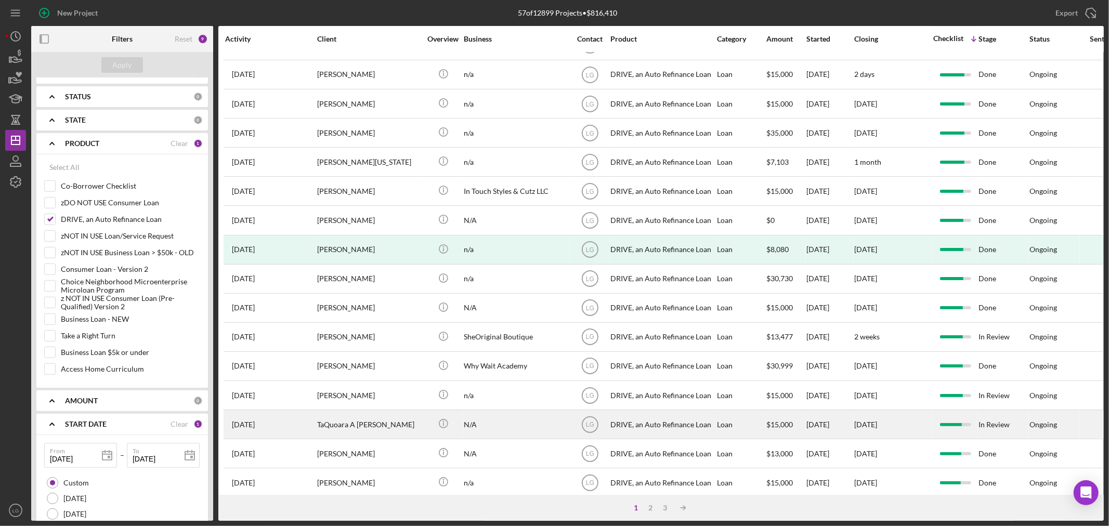
scroll to position [0, 0]
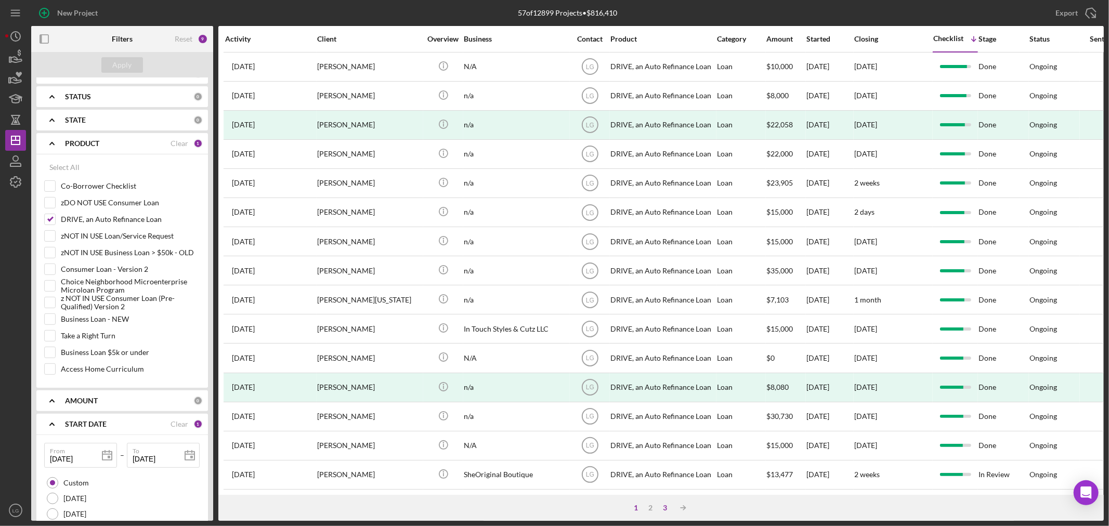
click at [665, 507] on div "3" at bounding box center [665, 508] width 15 height 8
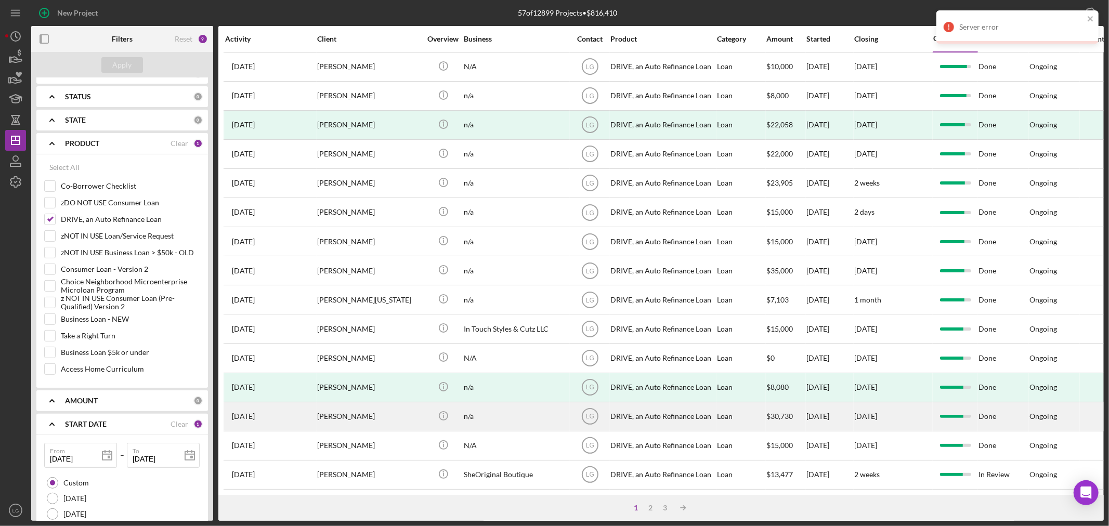
scroll to position [231, 0]
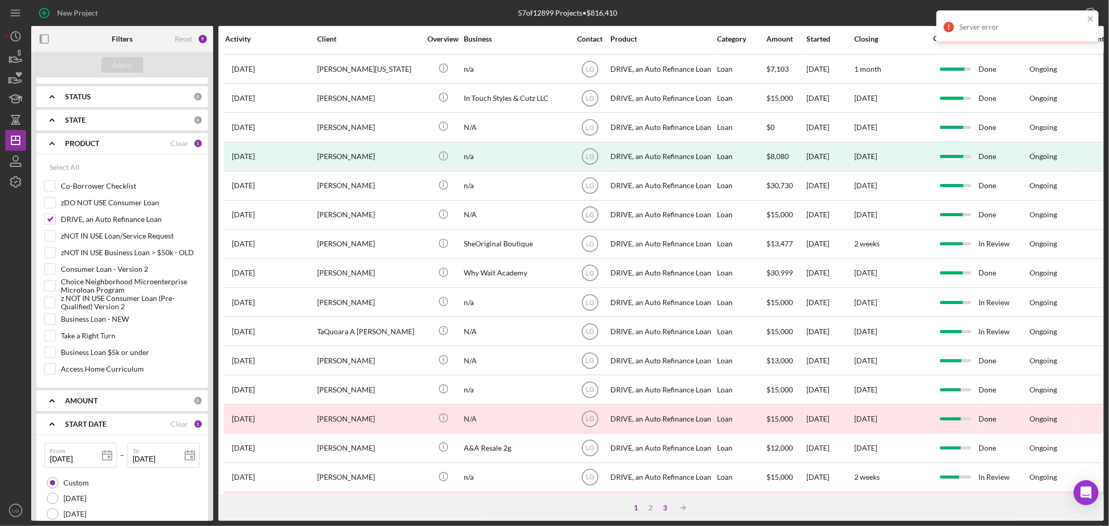
click at [666, 507] on div "3" at bounding box center [665, 508] width 15 height 8
click at [646, 511] on div "2" at bounding box center [651, 508] width 15 height 8
click at [669, 505] on div "3" at bounding box center [665, 508] width 15 height 8
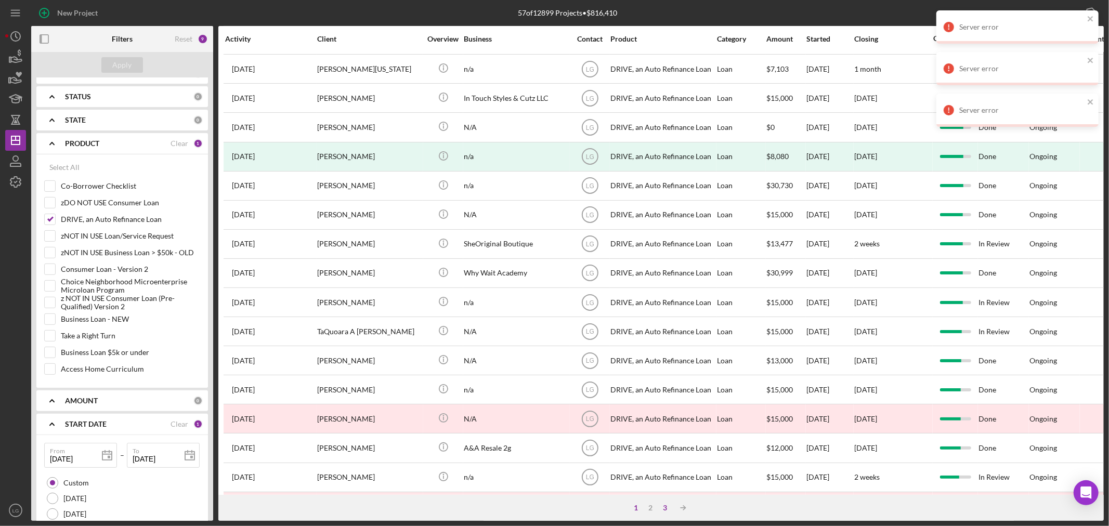
click at [663, 505] on div "3" at bounding box center [665, 508] width 15 height 8
click at [665, 505] on div "3" at bounding box center [665, 508] width 15 height 8
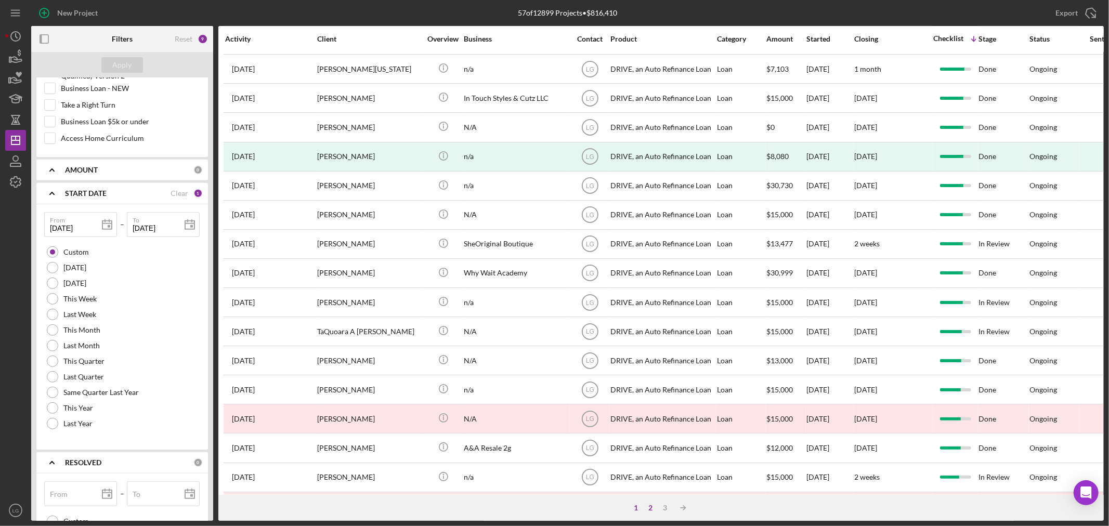
click at [654, 508] on div "2" at bounding box center [651, 508] width 15 height 8
click at [682, 505] on icon "Icon/Table Sort Arrow" at bounding box center [683, 508] width 21 height 21
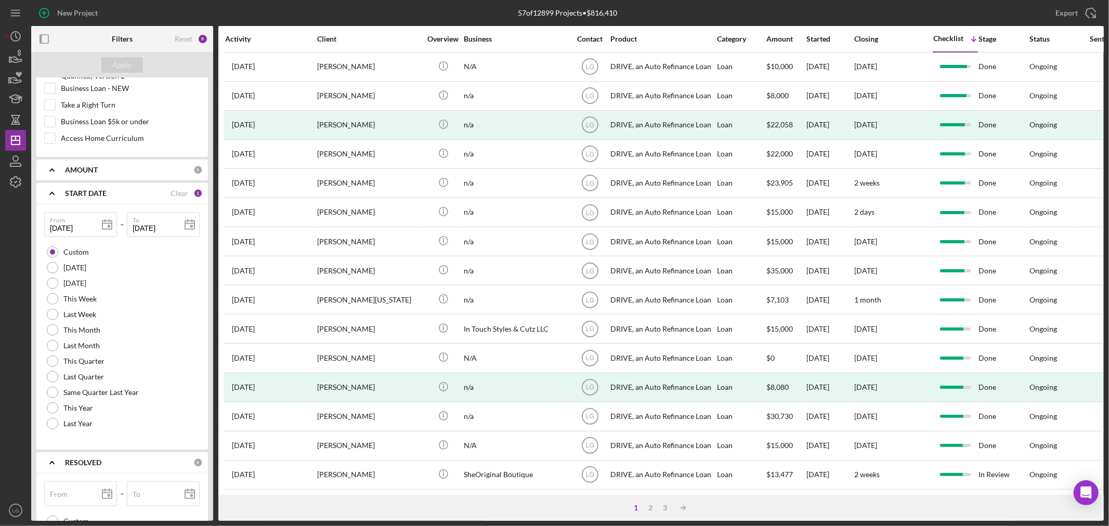
scroll to position [311, 0]
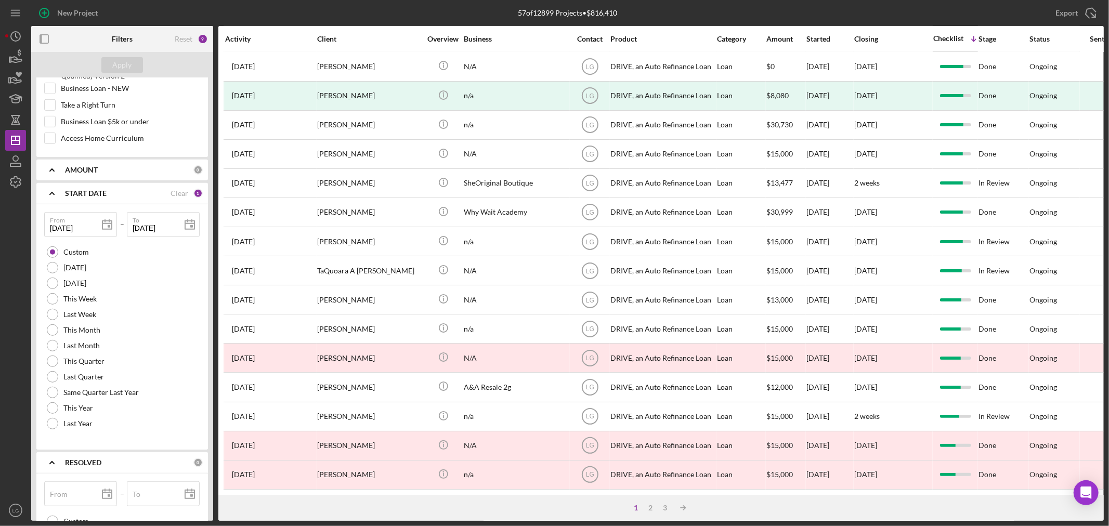
drag, startPoint x: 177, startPoint y: 194, endPoint x: 170, endPoint y: 195, distance: 7.3
click at [177, 194] on div "Clear" at bounding box center [180, 193] width 18 height 8
click at [111, 65] on button "Apply" at bounding box center [122, 65] width 42 height 16
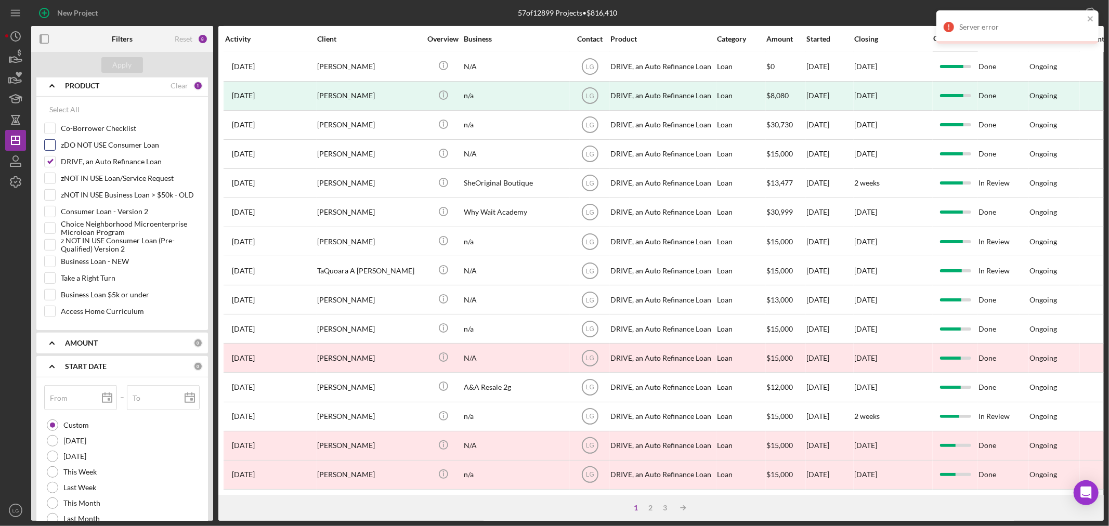
scroll to position [251, 0]
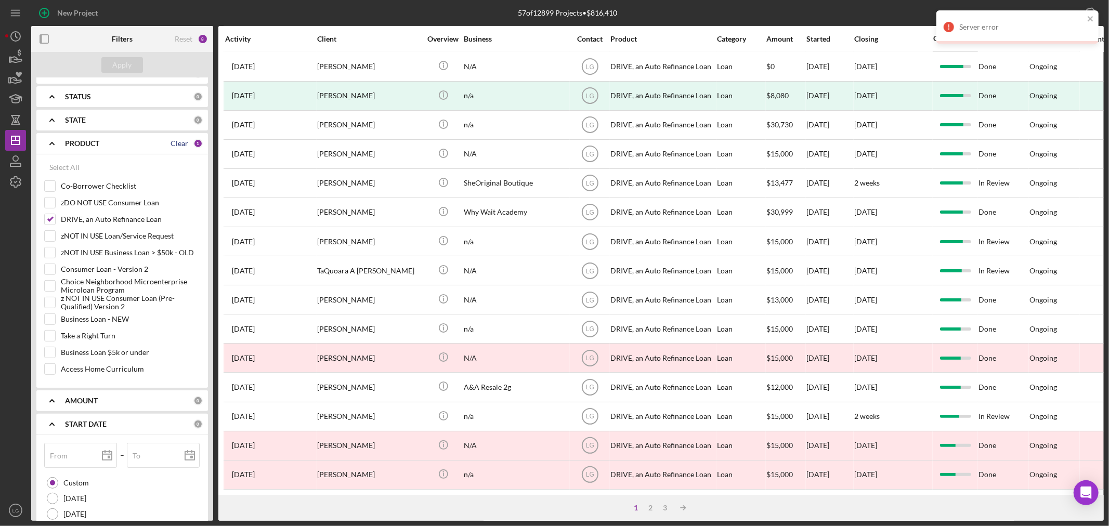
click at [180, 141] on div "Clear" at bounding box center [180, 143] width 18 height 8
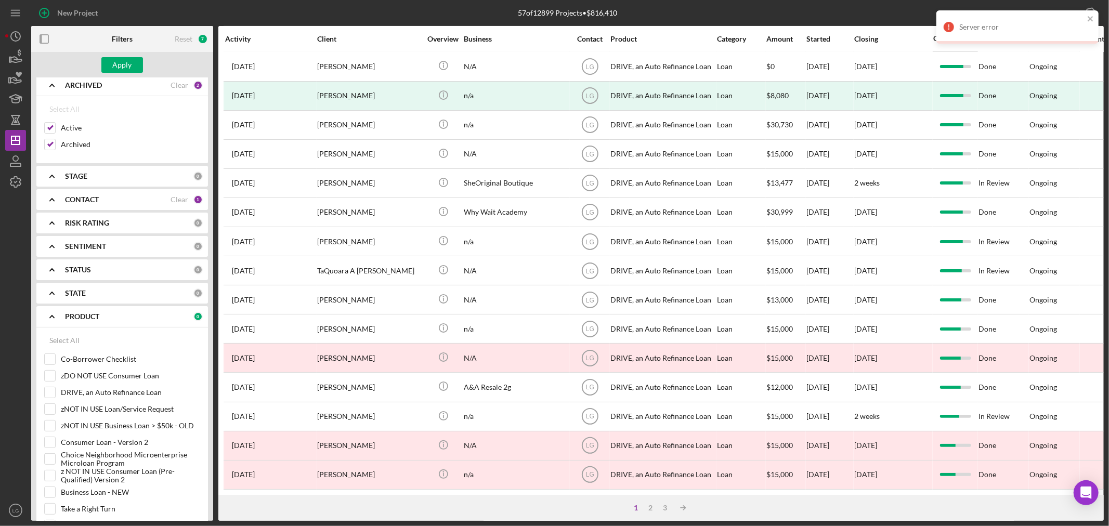
scroll to position [0, 0]
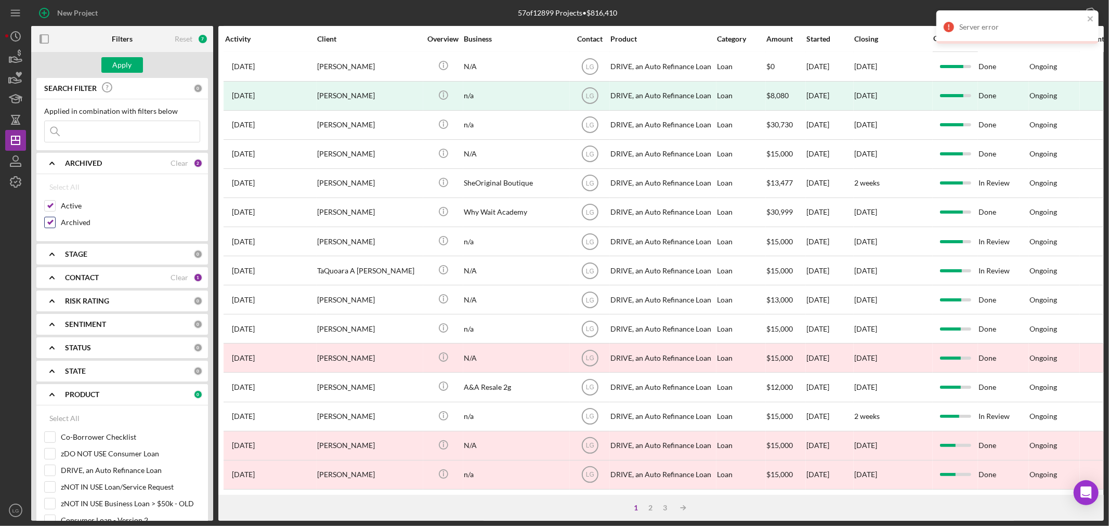
click at [49, 217] on input "Archived" at bounding box center [50, 222] width 10 height 10
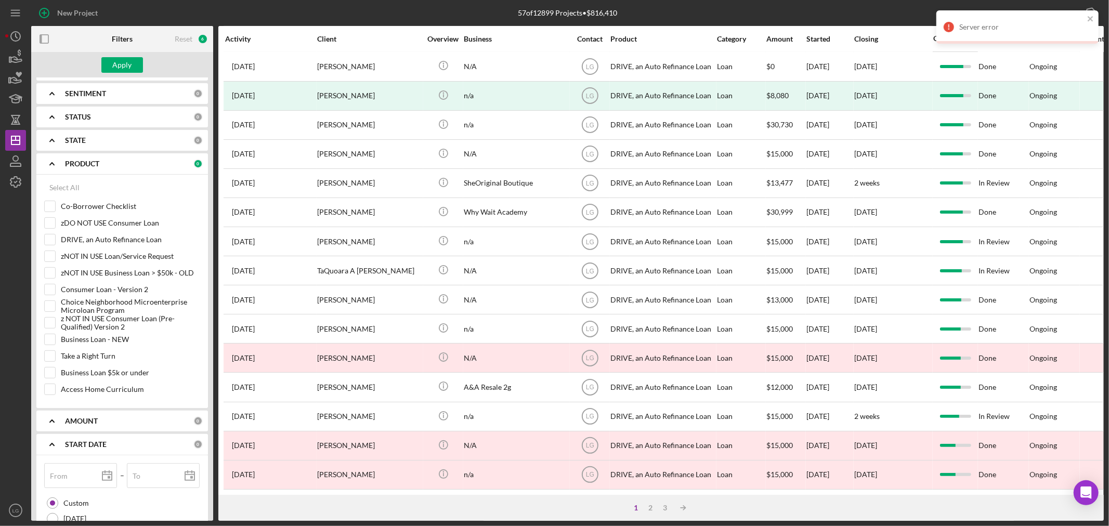
scroll to position [462, 0]
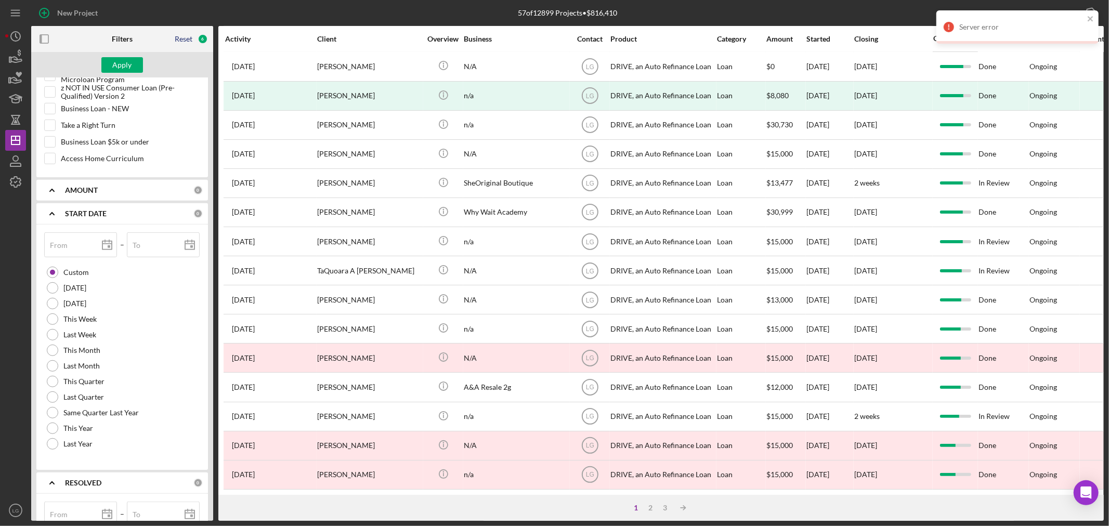
click at [180, 39] on div "Reset" at bounding box center [184, 39] width 18 height 8
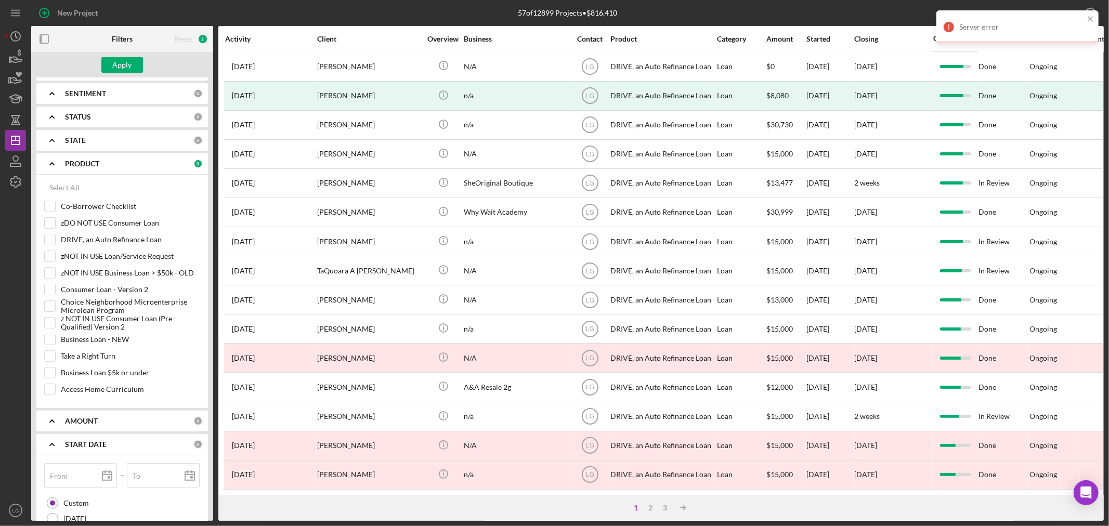
scroll to position [58, 0]
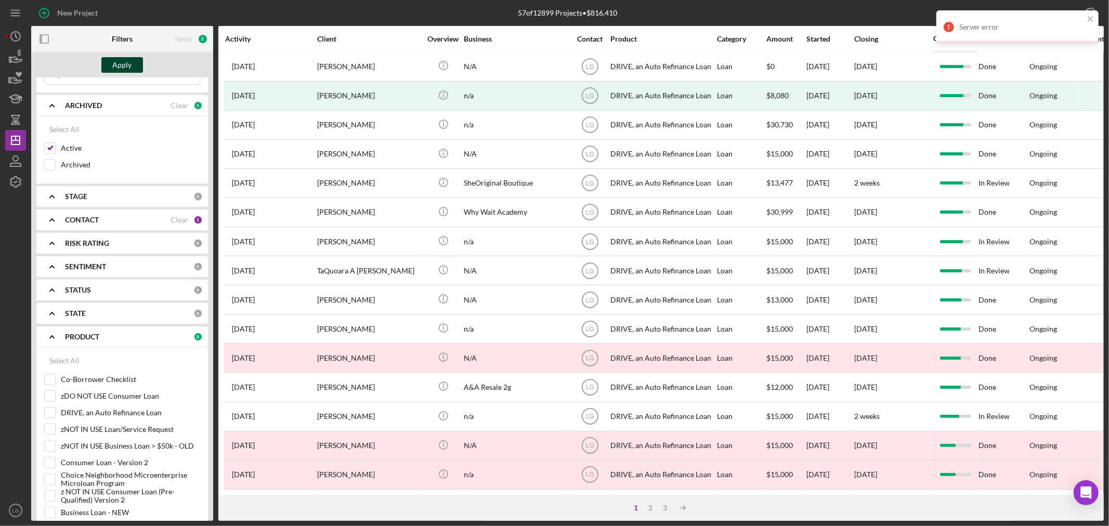
click at [120, 67] on div "Apply" at bounding box center [122, 65] width 19 height 16
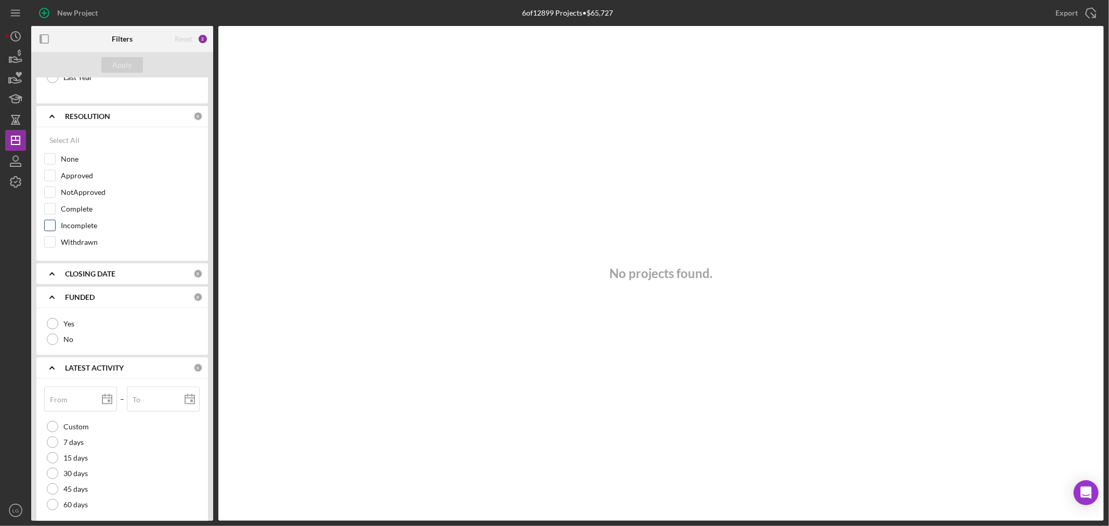
scroll to position [1118, 0]
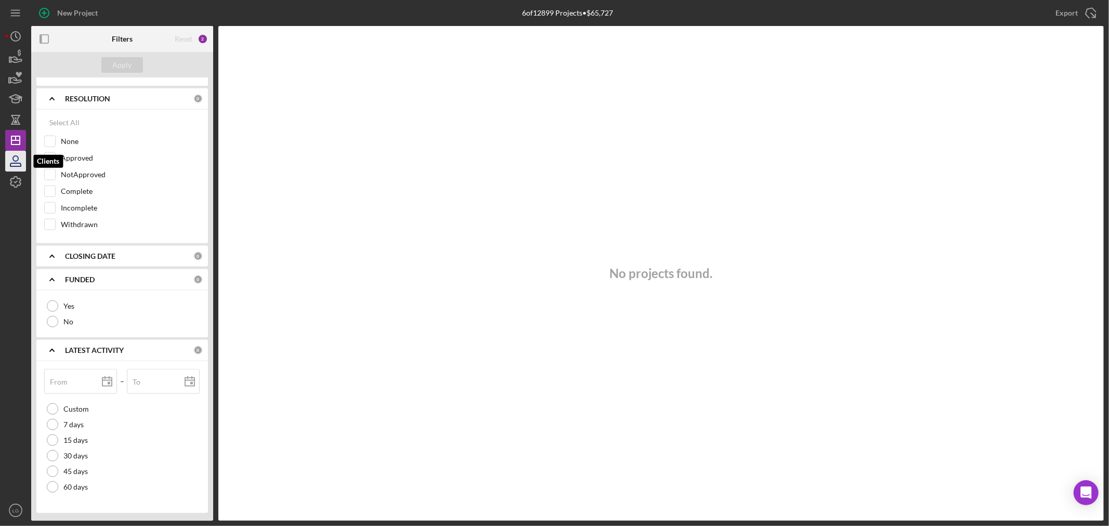
click at [6, 156] on icon "button" at bounding box center [16, 161] width 26 height 26
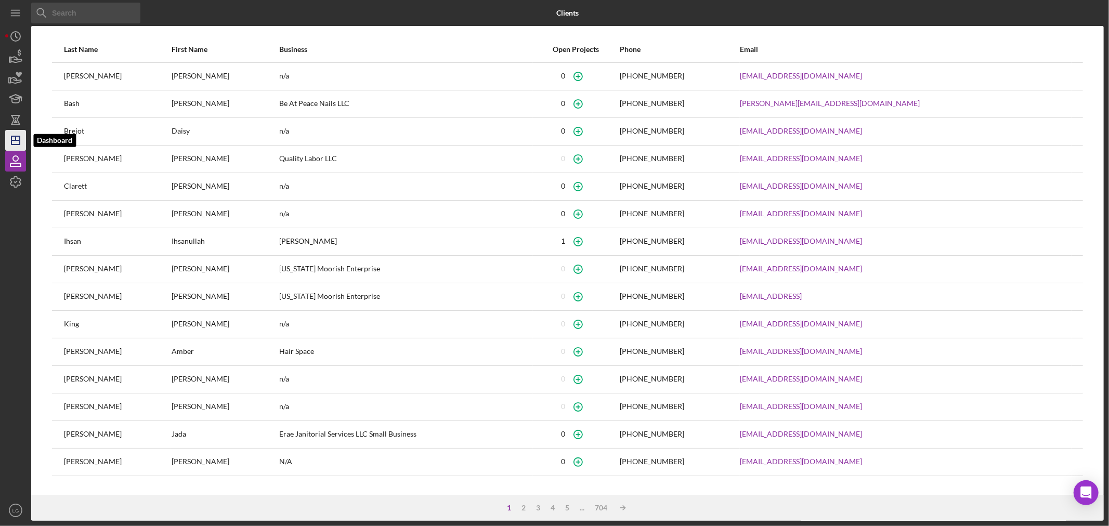
click at [6, 144] on icon "Icon/Dashboard" at bounding box center [16, 140] width 26 height 26
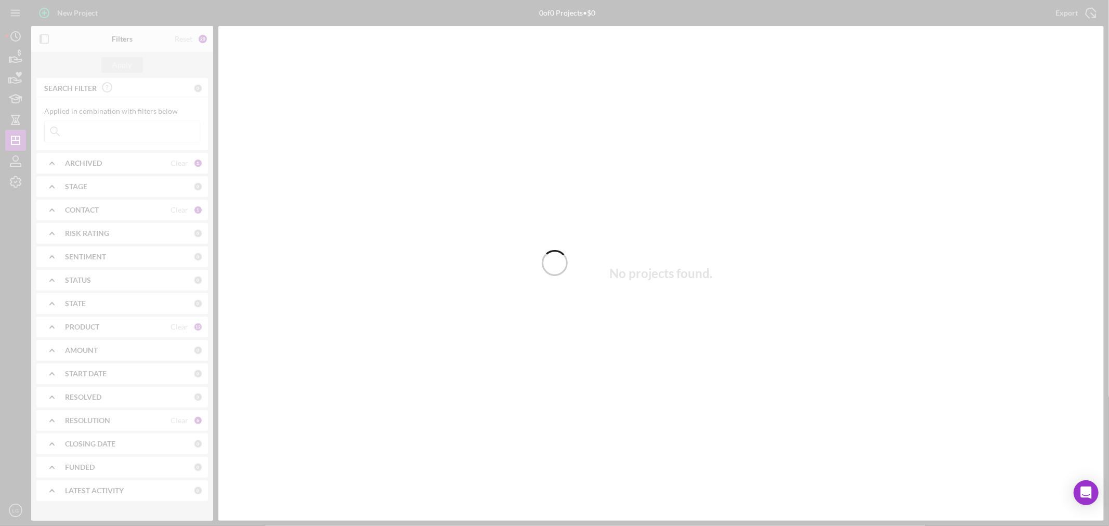
click at [86, 134] on div at bounding box center [554, 263] width 1109 height 526
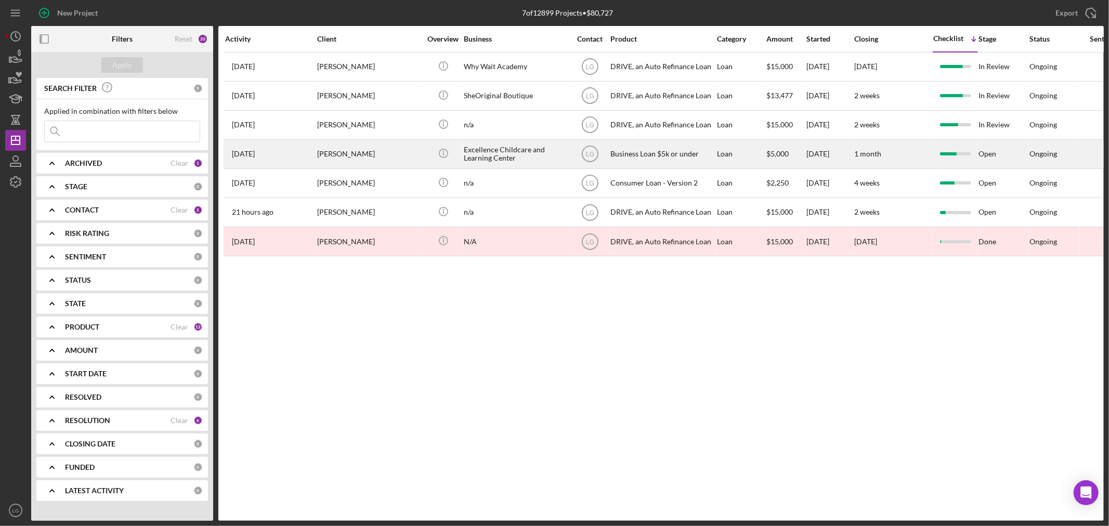
click at [329, 151] on div "[PERSON_NAME]" at bounding box center [369, 154] width 104 height 28
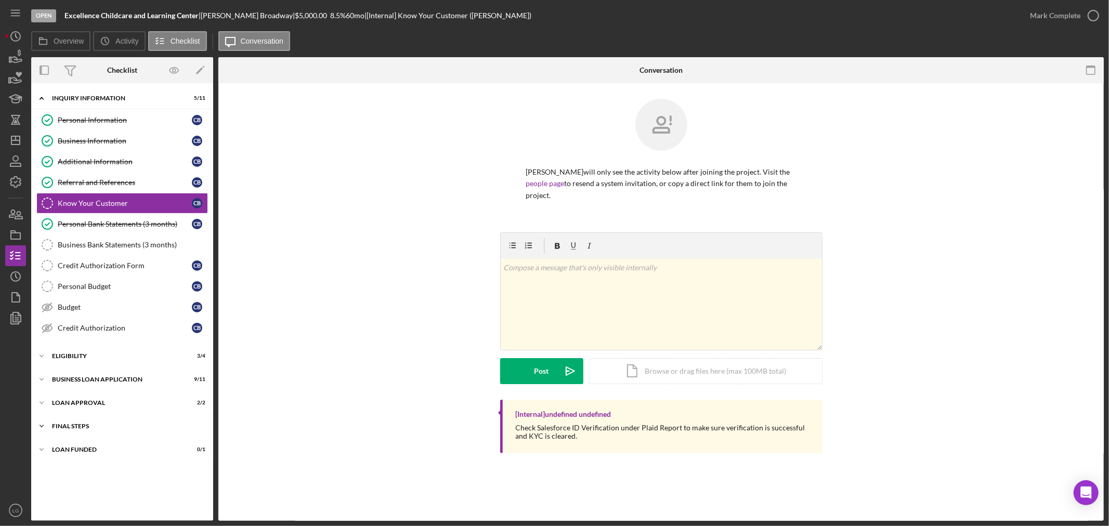
click at [175, 424] on div "Icon/Expander Final Steps 4 / 13" at bounding box center [122, 426] width 182 height 21
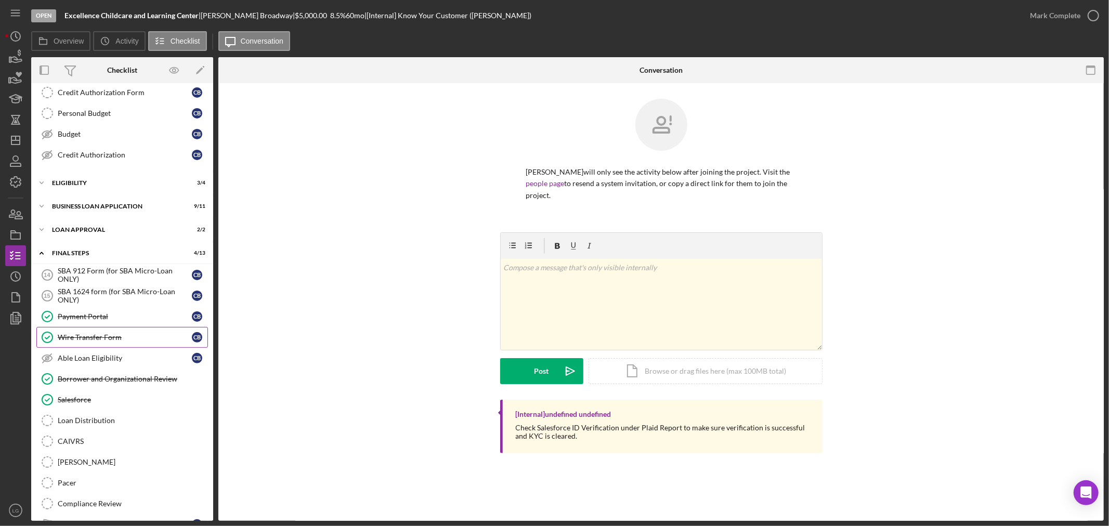
click at [106, 337] on div "Wire Transfer Form" at bounding box center [125, 337] width 134 height 8
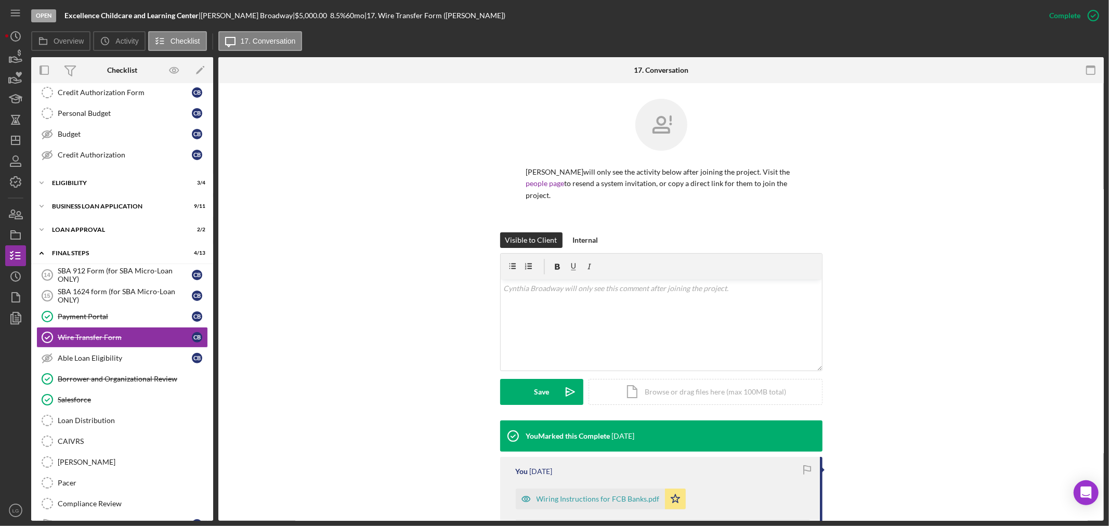
scroll to position [107, 0]
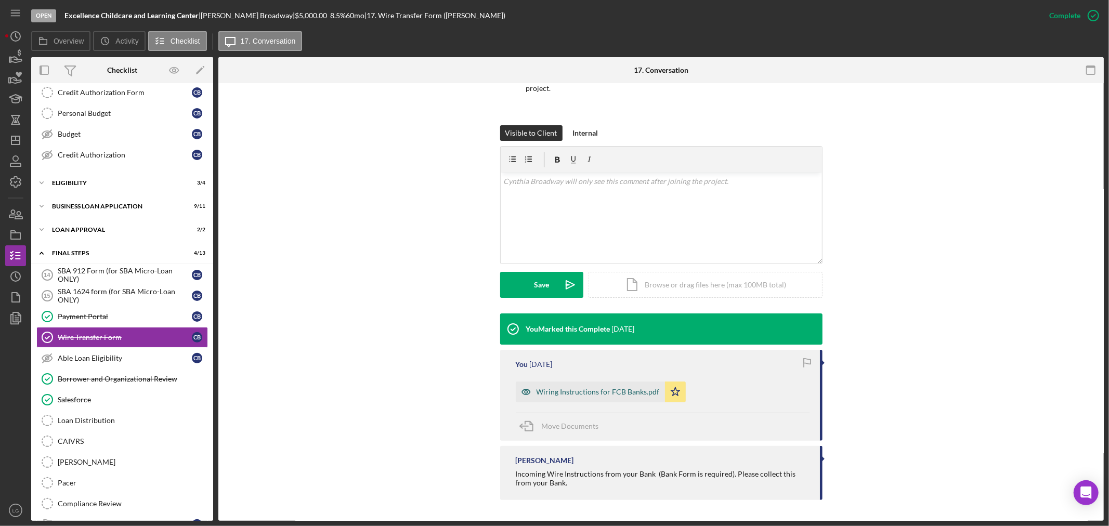
click at [580, 394] on div "Wiring Instructions for FCB Banks.pdf" at bounding box center [598, 392] width 123 height 8
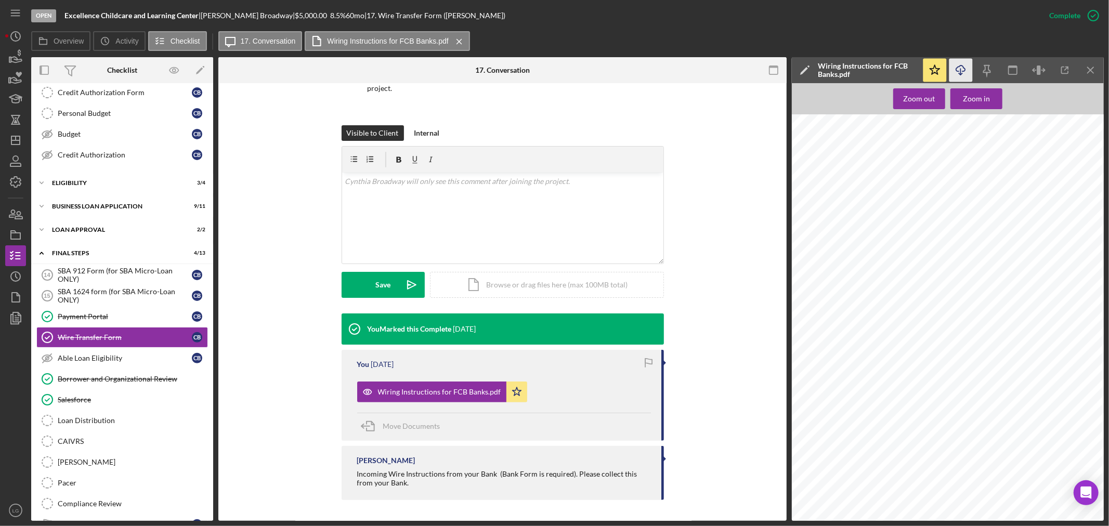
click at [966, 66] on icon "Icon/Download" at bounding box center [961, 70] width 23 height 23
click at [124, 190] on div "Icon/Expander Eligibility 3 / 4" at bounding box center [122, 183] width 182 height 21
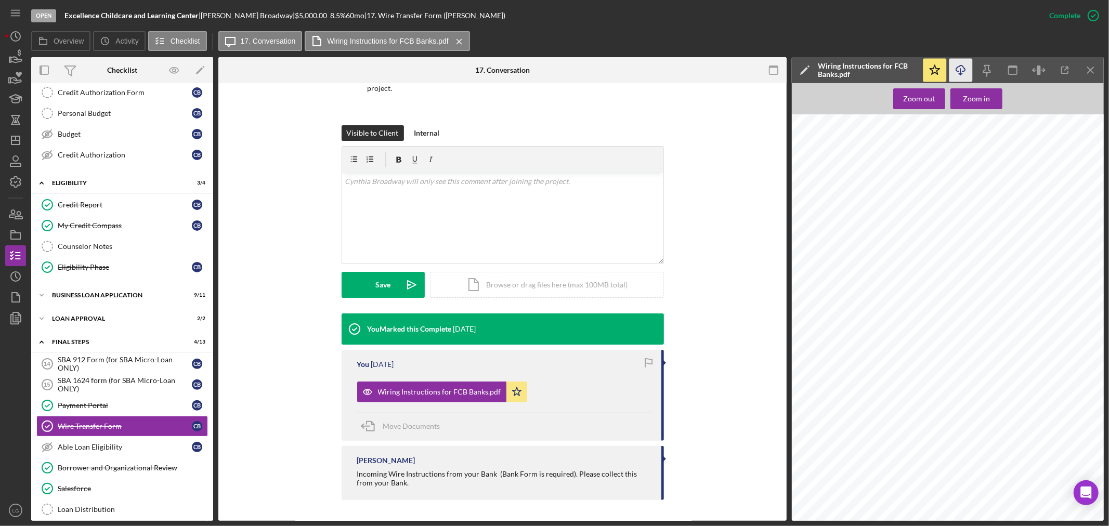
drag, startPoint x: 858, startPoint y: 248, endPoint x: 906, endPoint y: 243, distance: 48.1
click at [906, 243] on div "Wiring Instructions for FCB Banks Revised [DATE] Page 1 of 1 Documents/General …" at bounding box center [951, 320] width 318 height 412
drag, startPoint x: 919, startPoint y: 245, endPoint x: 1039, endPoint y: 248, distance: 120.2
click at [1039, 248] on span "Please include customer’s full name and account number on the wire form" at bounding box center [952, 246] width 182 height 6
click at [989, 314] on div "Wiring Instructions for FCB Banks Revised [DATE] Page 1 of 1 Documents/General …" at bounding box center [951, 320] width 318 height 412
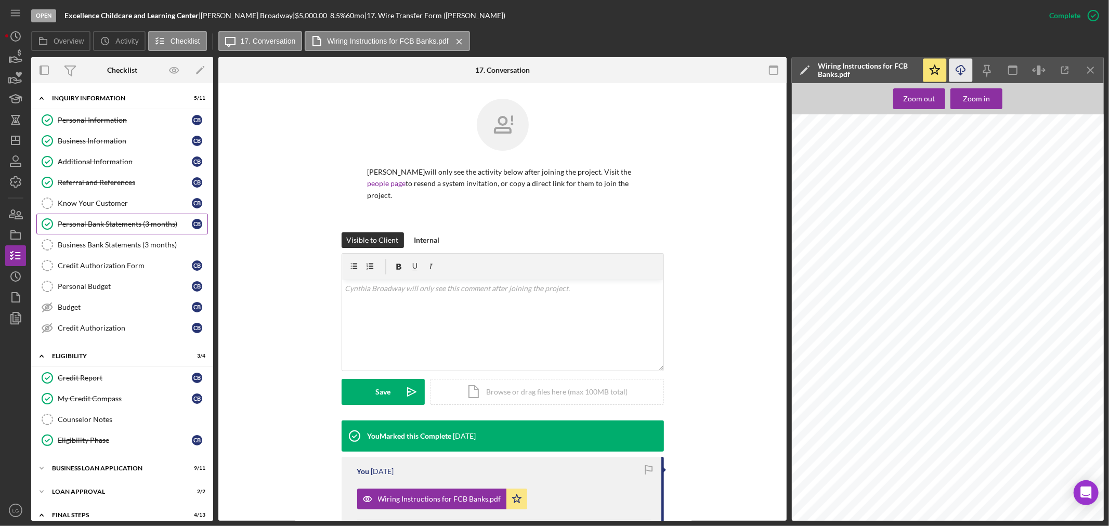
click at [118, 225] on div "Personal Bank Statements (3 months)" at bounding box center [125, 224] width 134 height 8
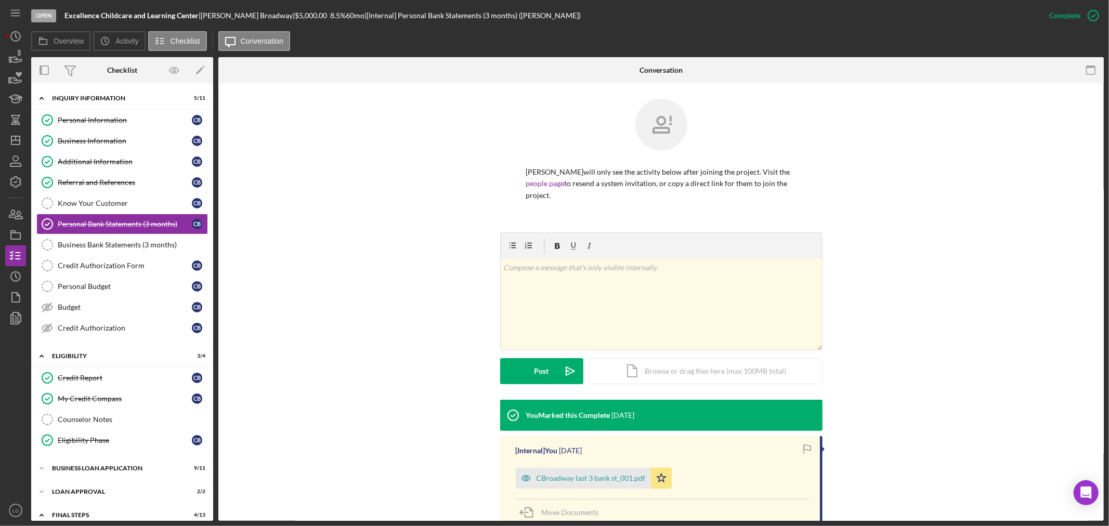
scroll to position [86, 0]
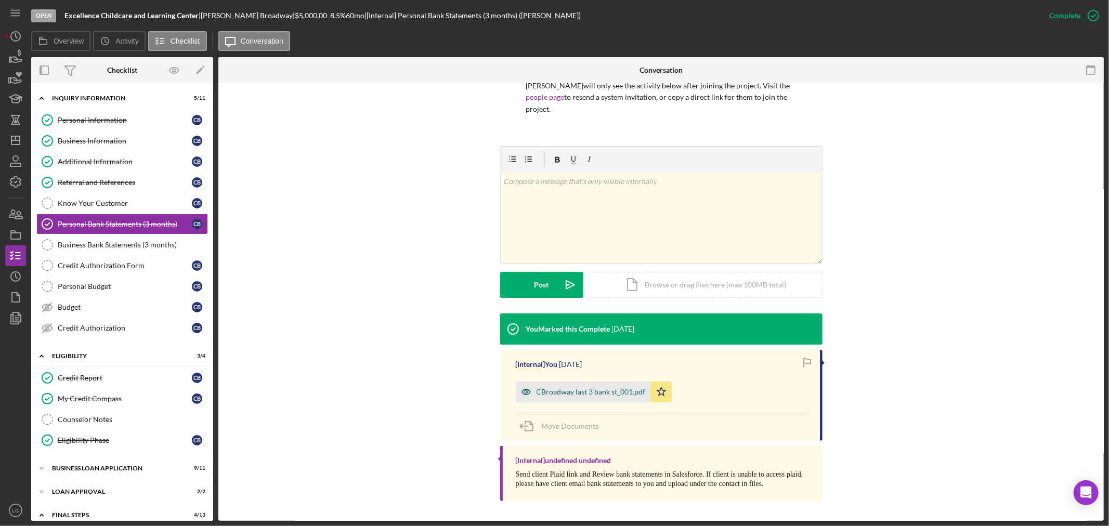
click at [573, 400] on div "CBroadway last 3 bank st_001.pdf" at bounding box center [583, 392] width 135 height 21
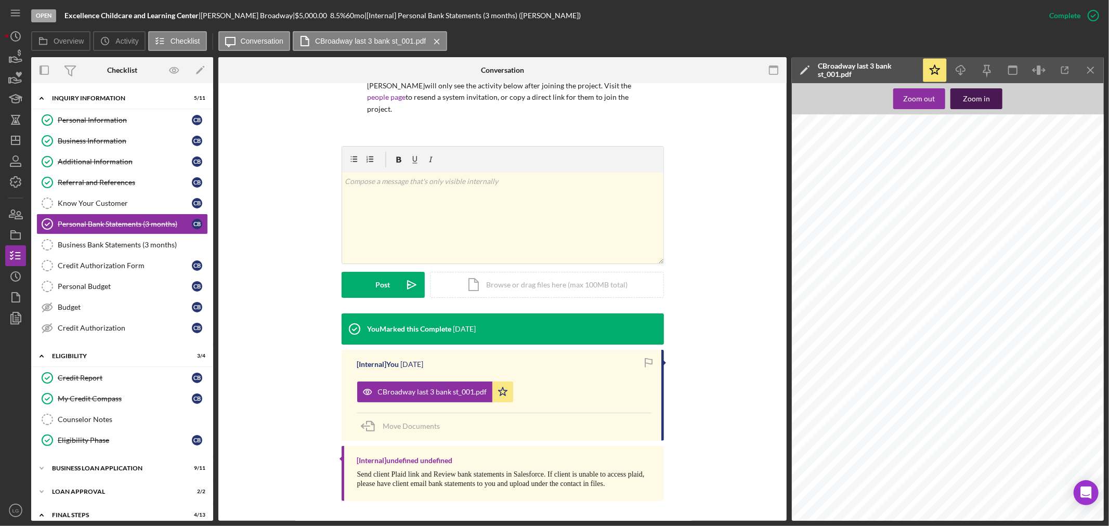
click at [979, 100] on div "Zoom in" at bounding box center [976, 98] width 27 height 21
click at [964, 341] on div at bounding box center [915, 402] width 446 height 577
drag, startPoint x: 13, startPoint y: 227, endPoint x: 9, endPoint y: 219, distance: 8.6
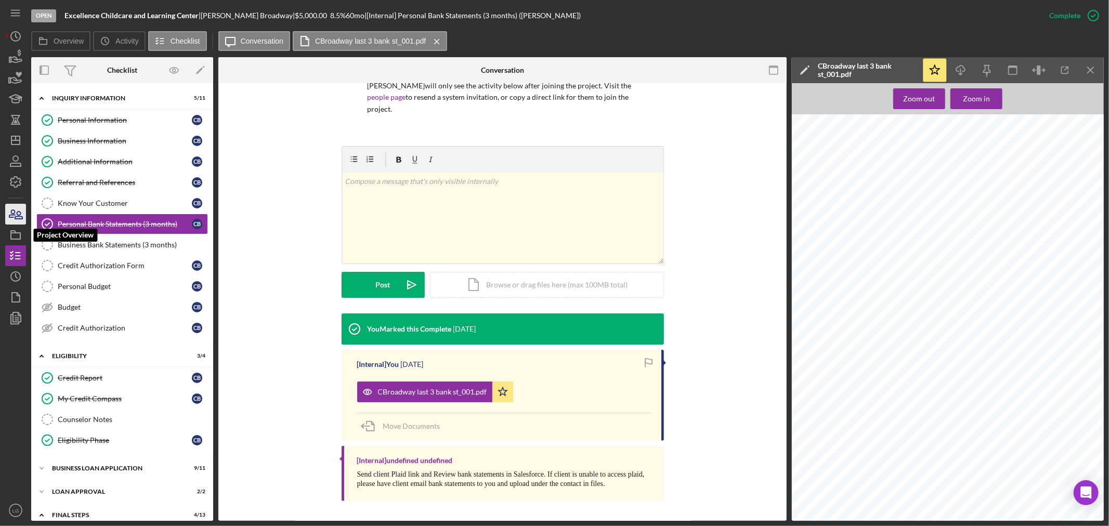
click at [13, 227] on icon "button" at bounding box center [16, 235] width 26 height 26
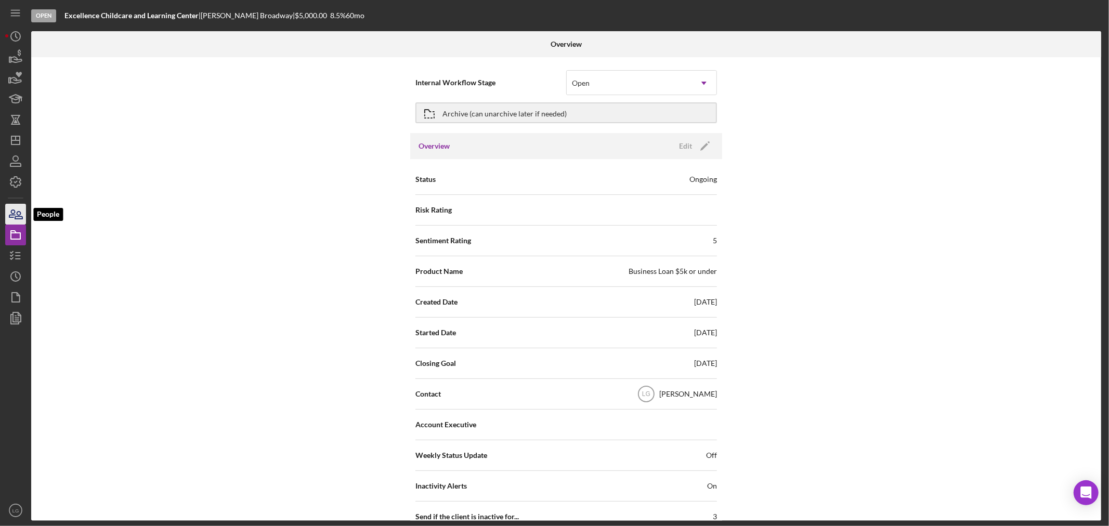
click at [10, 217] on icon "button" at bounding box center [12, 213] width 6 height 7
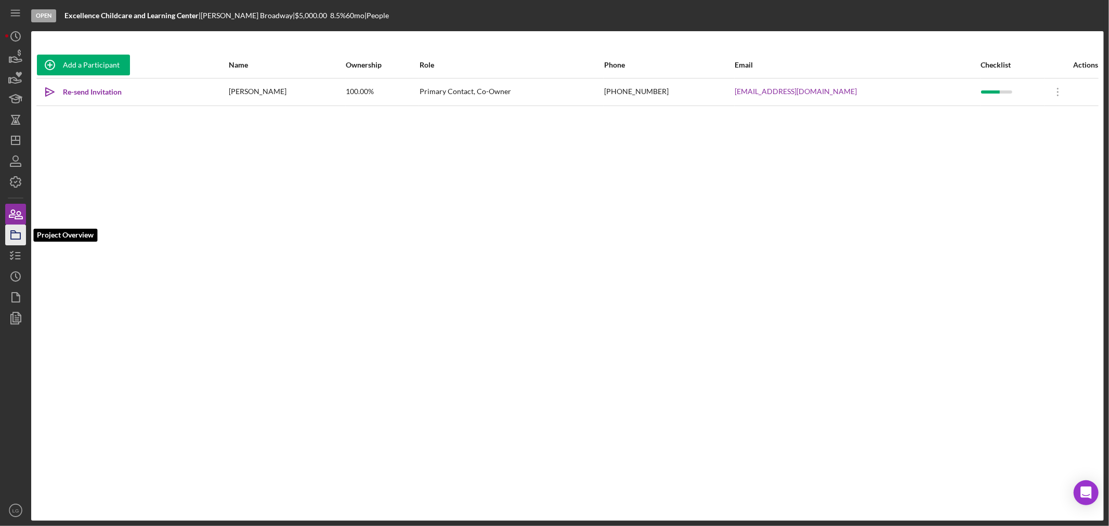
click at [11, 241] on icon "button" at bounding box center [16, 235] width 26 height 26
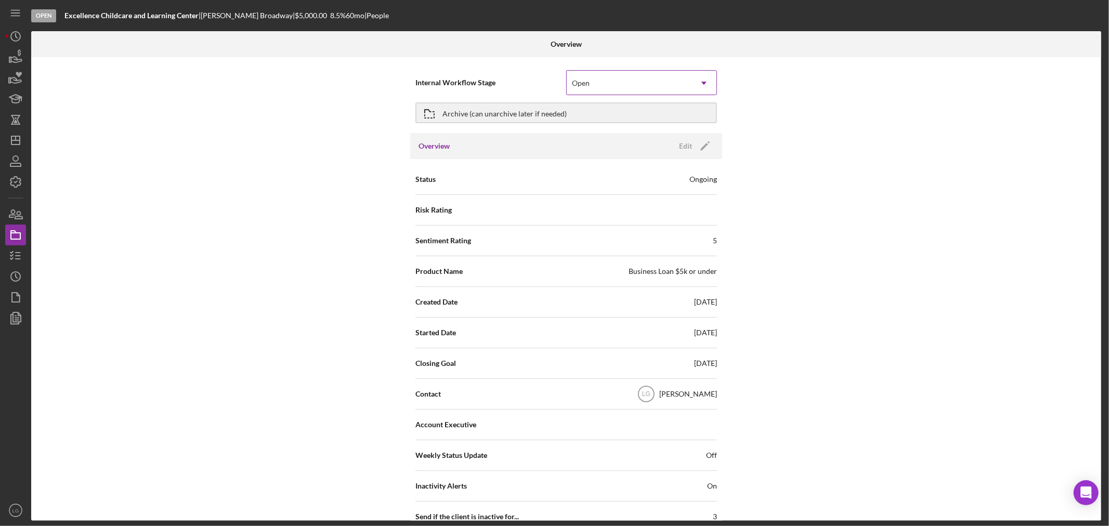
click at [605, 87] on div "Open" at bounding box center [629, 83] width 125 height 24
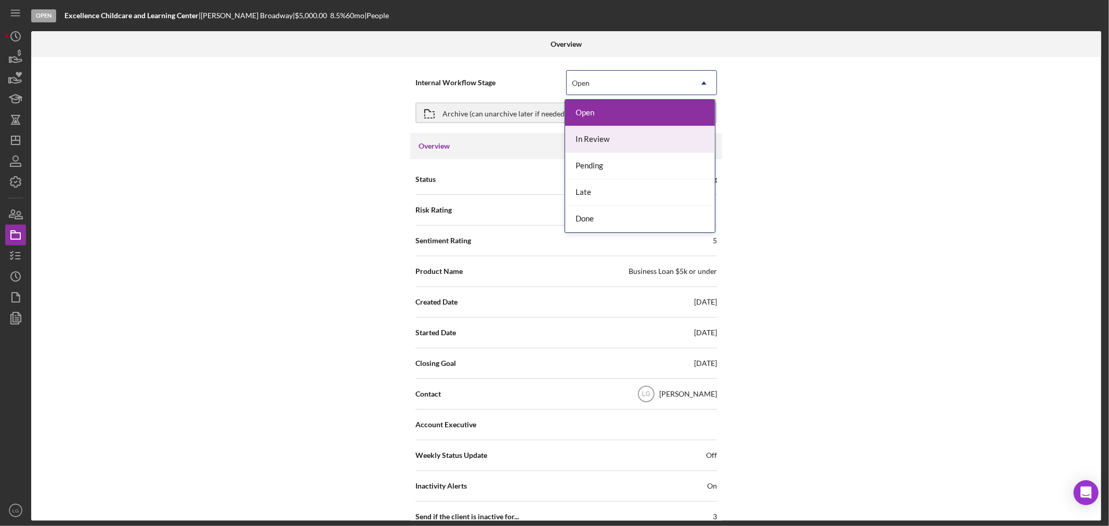
click at [585, 146] on div "In Review" at bounding box center [640, 139] width 150 height 27
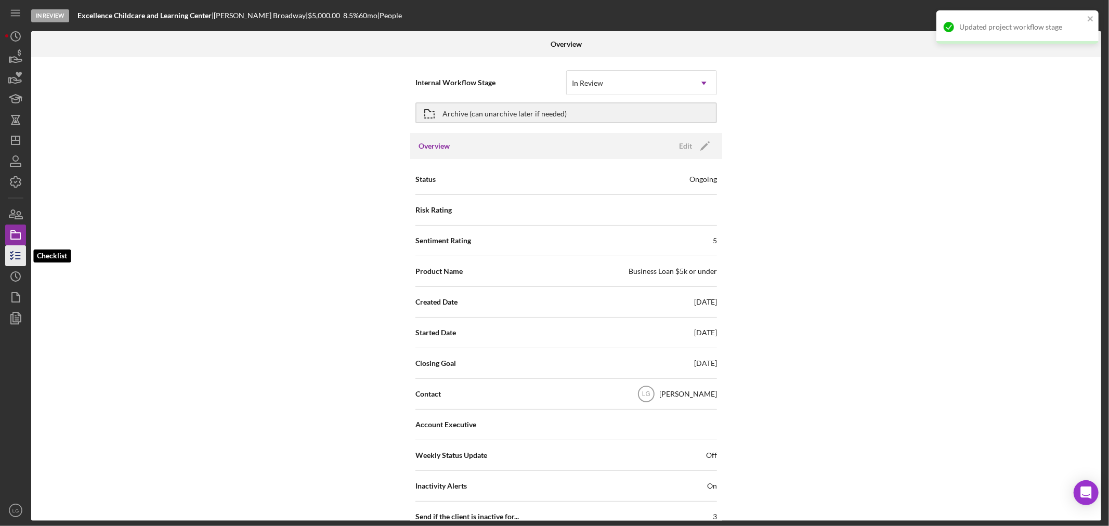
click at [19, 255] on icon "button" at bounding box center [16, 256] width 26 height 26
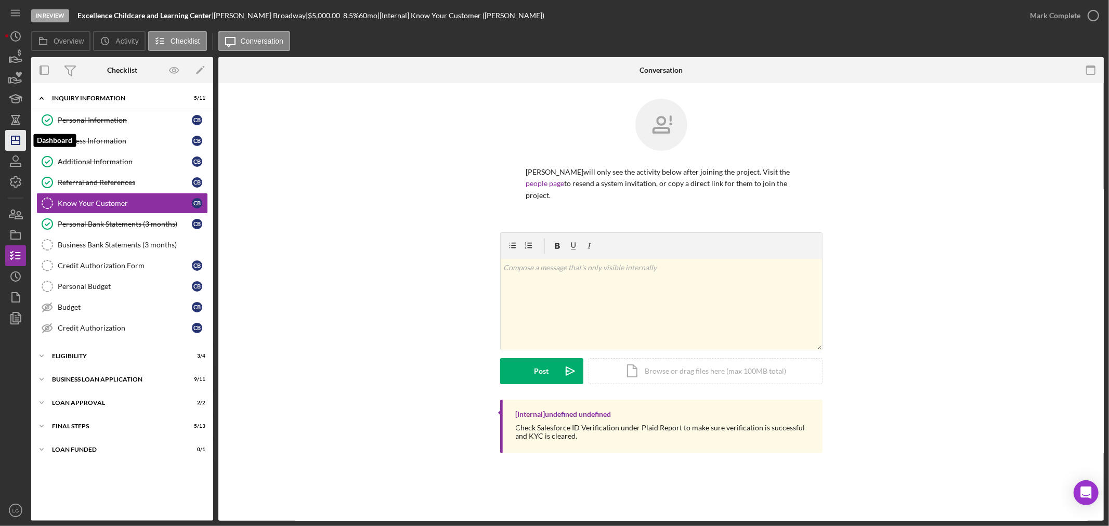
click at [12, 145] on polygon "button" at bounding box center [15, 140] width 8 height 8
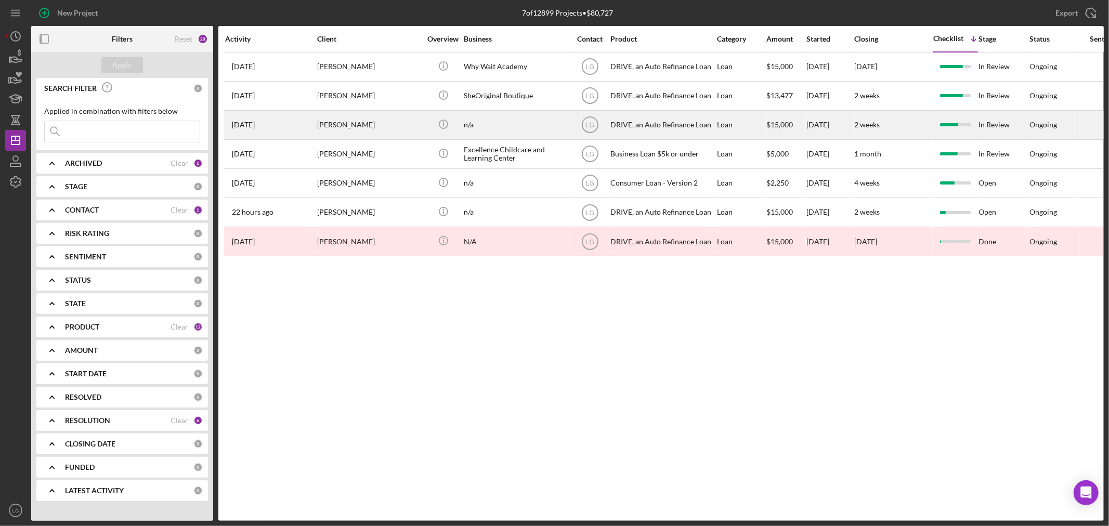
click at [308, 121] on div "[DATE] [PERSON_NAME]" at bounding box center [270, 125] width 91 height 28
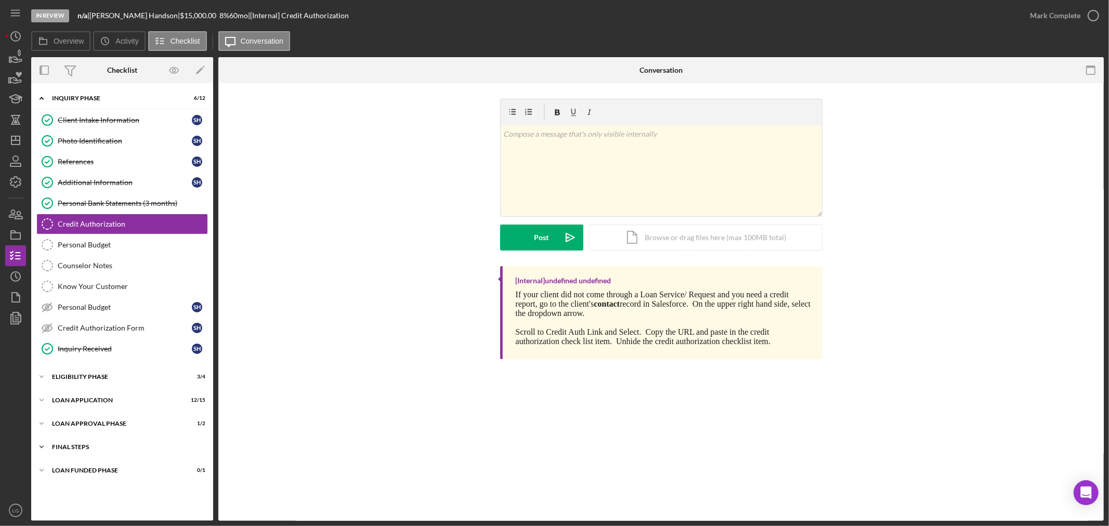
drag, startPoint x: 126, startPoint y: 449, endPoint x: 136, endPoint y: 446, distance: 10.2
click at [126, 449] on div "FINAL STEPS" at bounding box center [126, 447] width 148 height 6
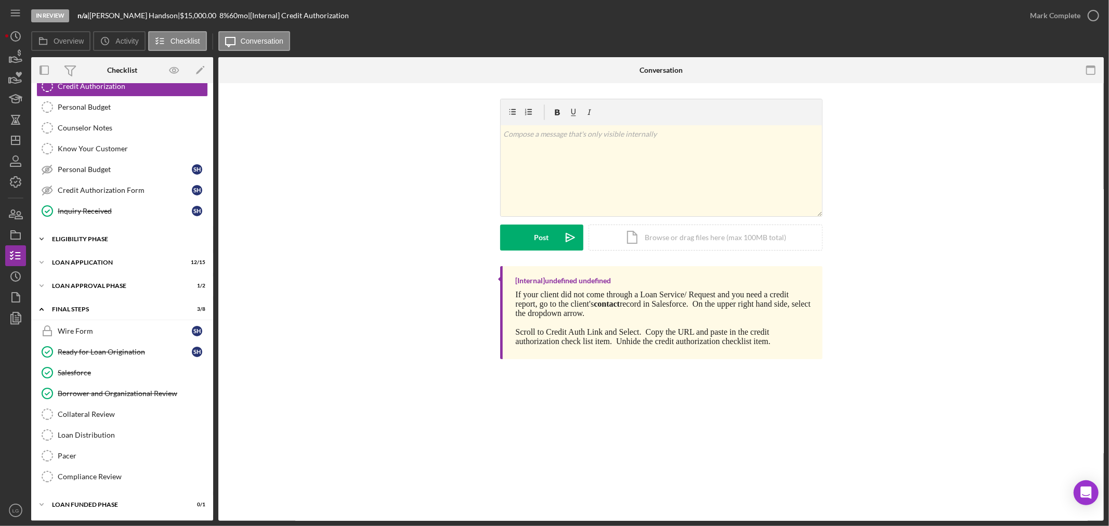
click at [121, 247] on div "Icon/Expander Eligibility Phase 3 / 4" at bounding box center [122, 239] width 182 height 21
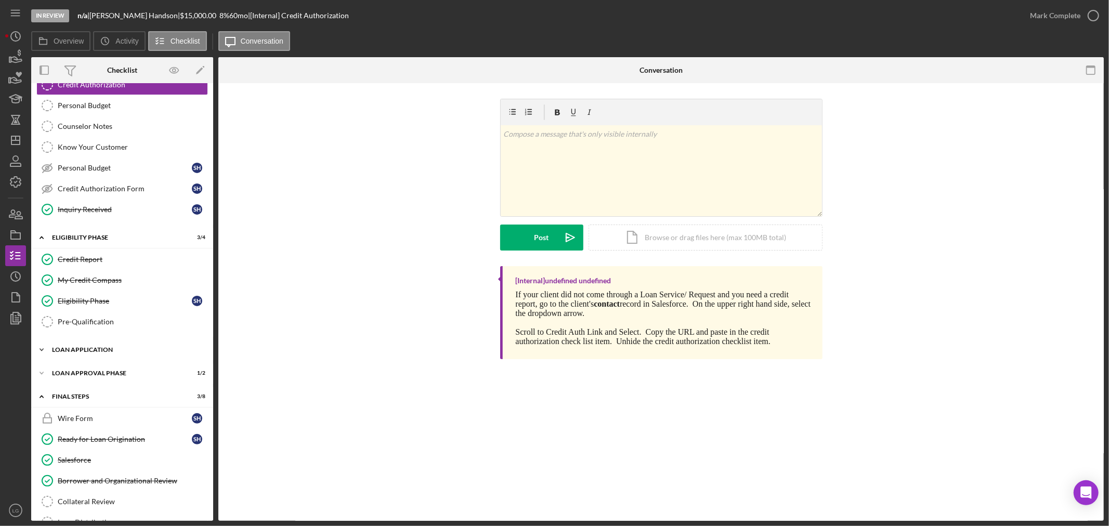
click at [100, 353] on div "Loan Application" at bounding box center [126, 350] width 148 height 6
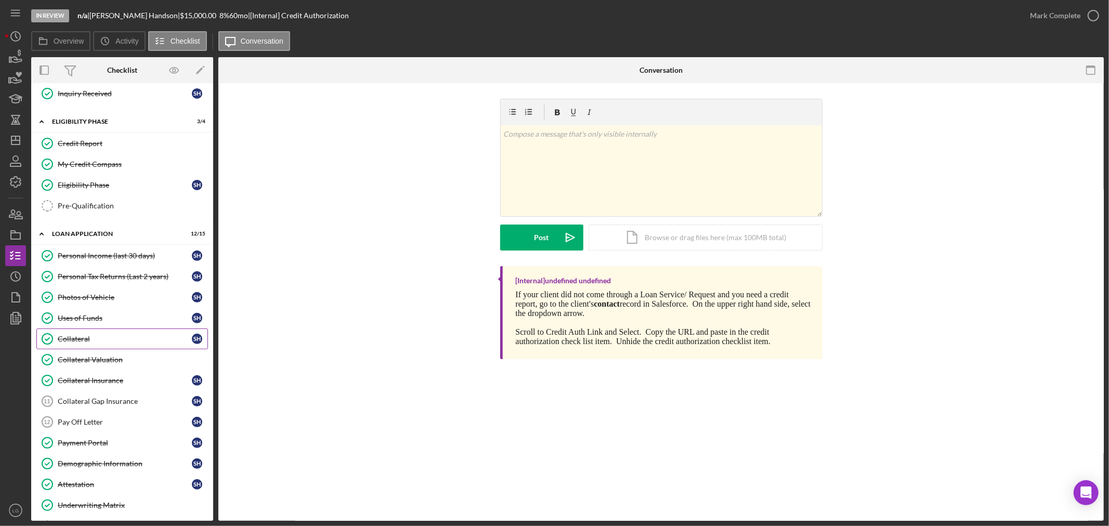
scroll to position [429, 0]
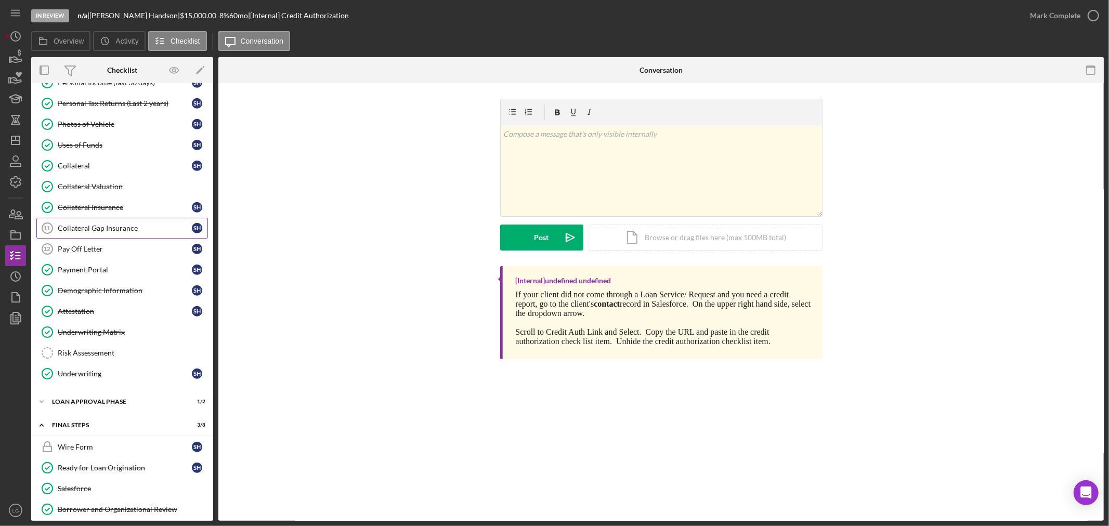
click at [130, 232] on div "Collateral Gap Insurance" at bounding box center [125, 228] width 134 height 8
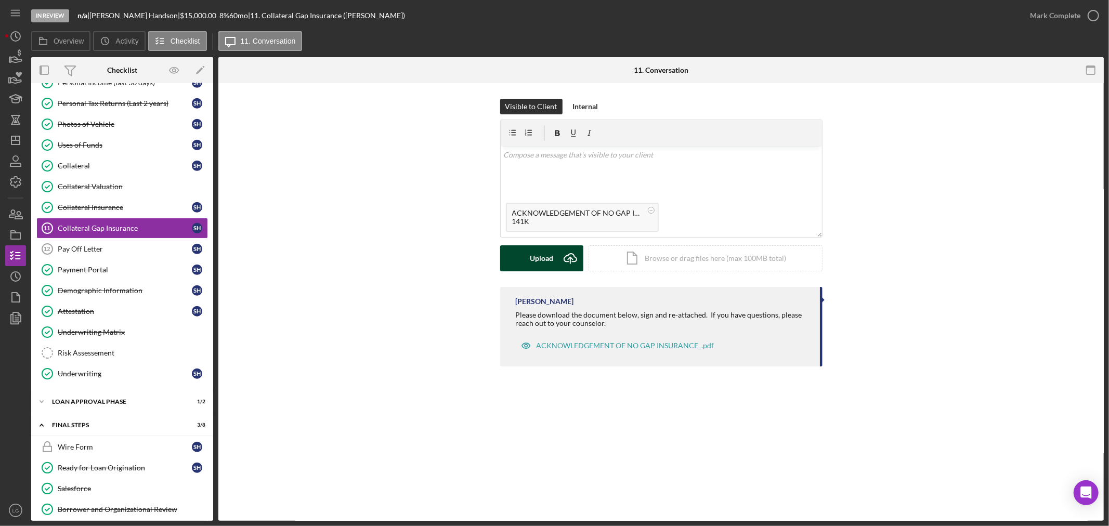
click at [538, 255] on div "Upload" at bounding box center [541, 258] width 23 height 26
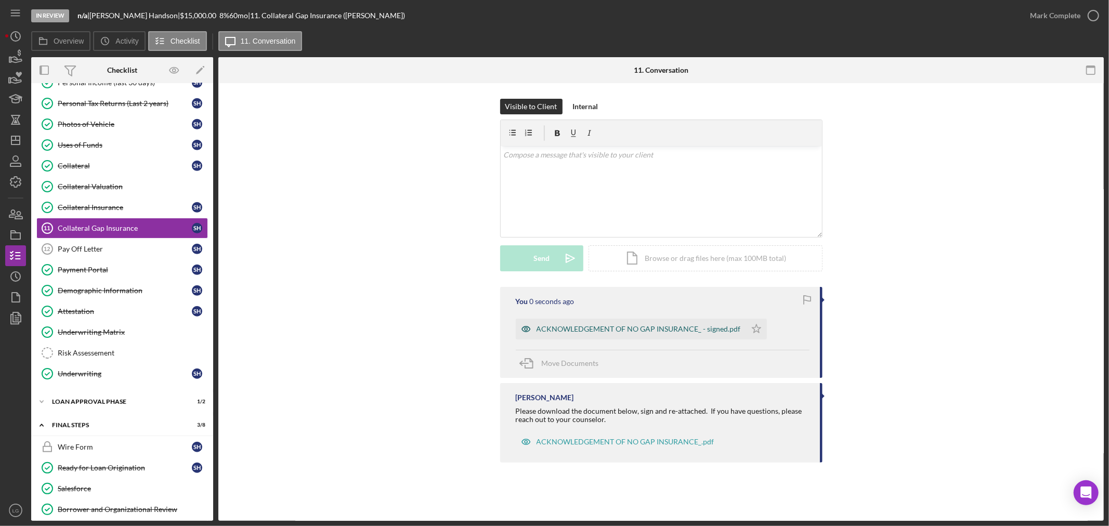
click at [639, 333] on div "ACKNOWLEDGEMENT OF NO GAP INSURANCE_ - signed.pdf" at bounding box center [639, 329] width 204 height 8
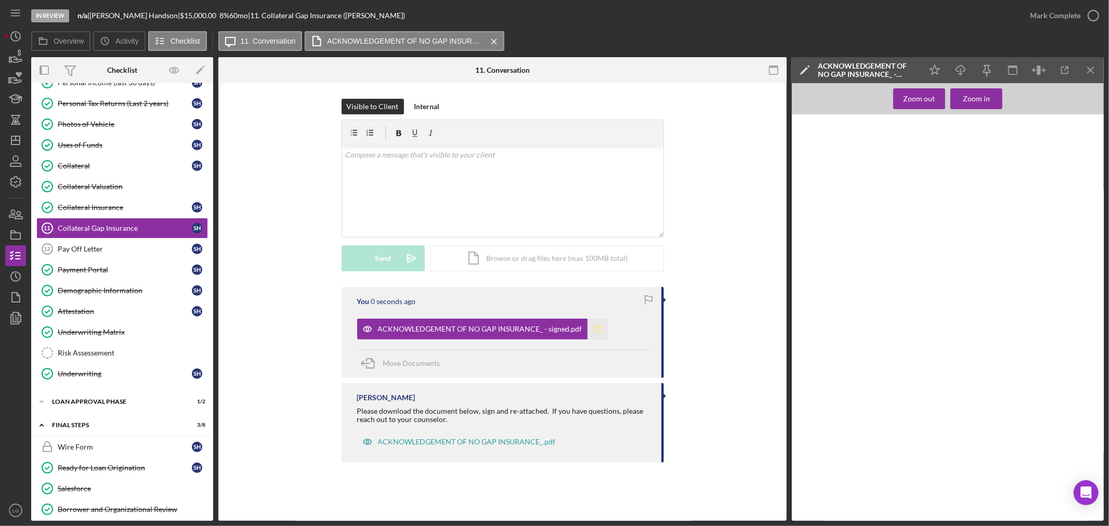
click at [596, 331] on icon "Icon/Star" at bounding box center [598, 329] width 21 height 21
click at [1058, 13] on div "Mark Complete" at bounding box center [1055, 15] width 50 height 21
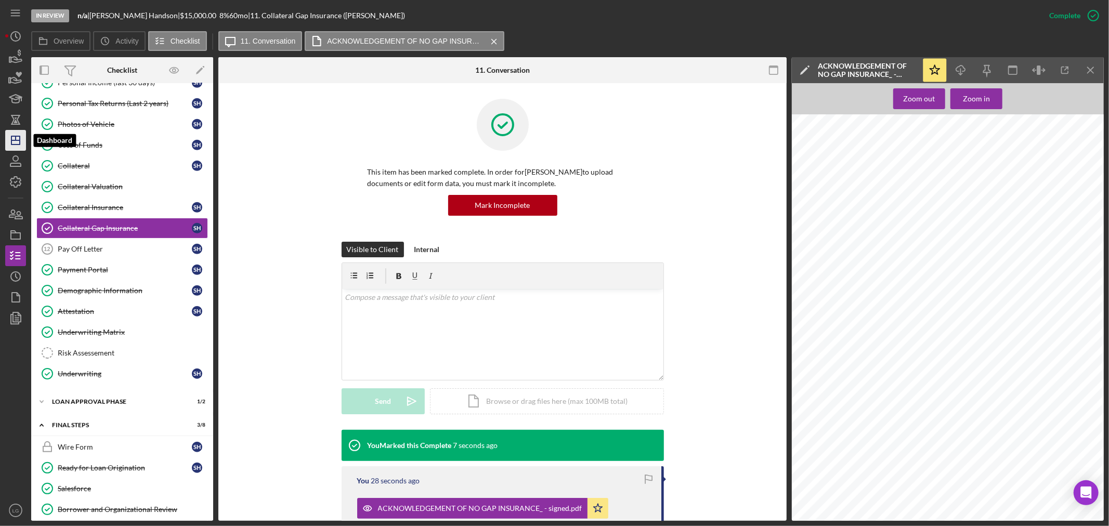
click at [8, 145] on icon "Icon/Dashboard" at bounding box center [16, 140] width 26 height 26
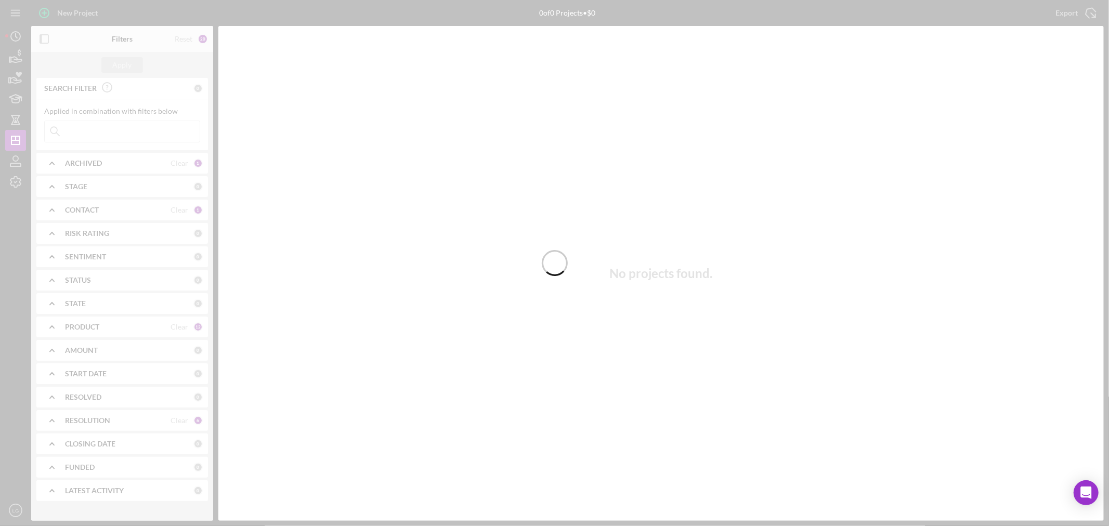
click at [106, 131] on div at bounding box center [554, 263] width 1109 height 526
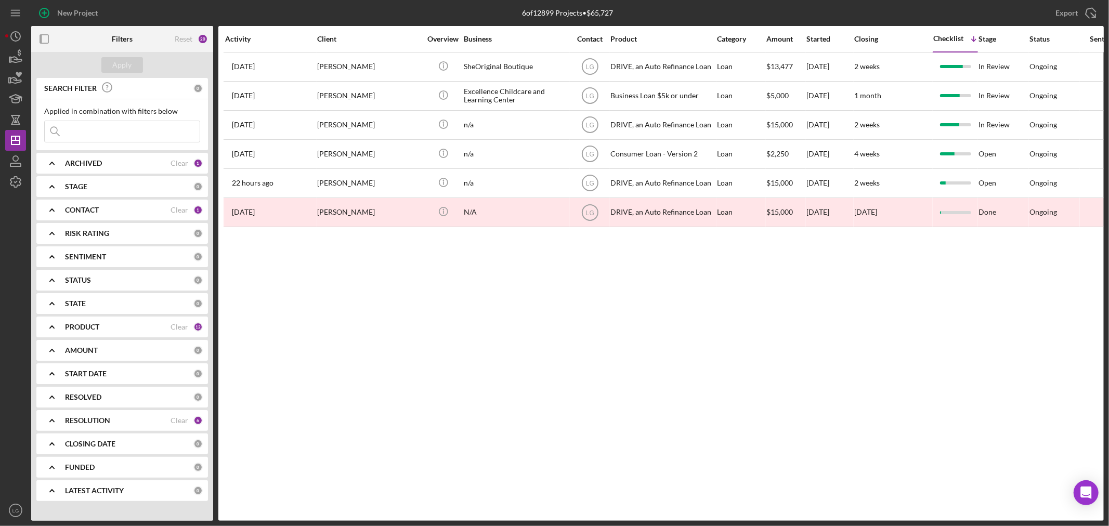
click at [107, 130] on input at bounding box center [122, 131] width 155 height 21
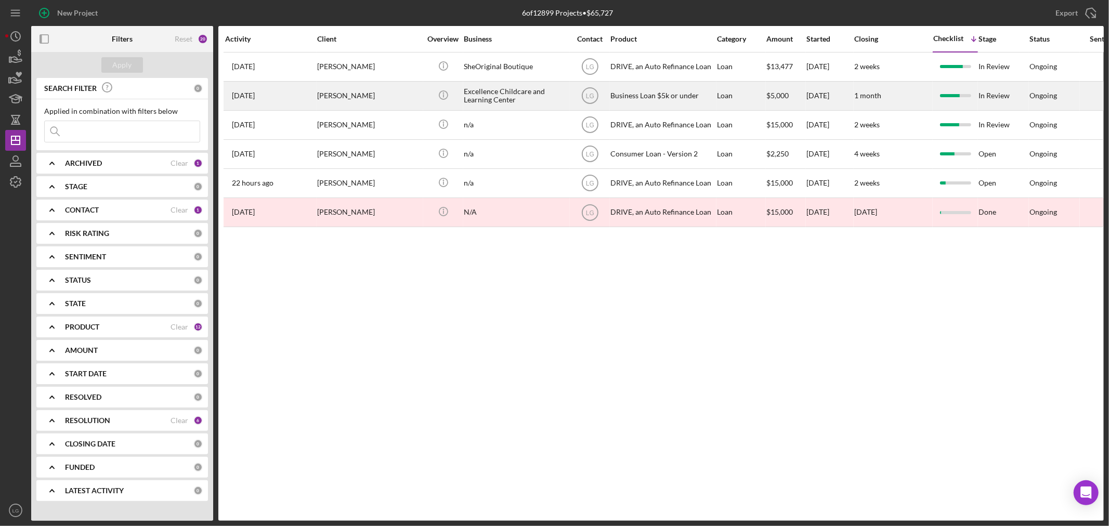
click at [355, 103] on div "[PERSON_NAME]" at bounding box center [369, 96] width 104 height 28
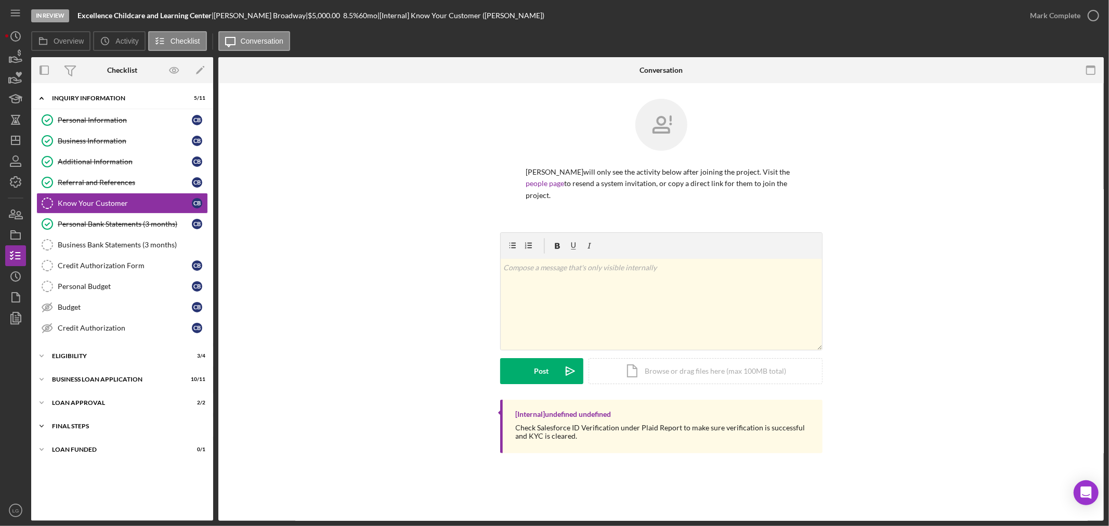
click at [153, 425] on div "Final Steps" at bounding box center [126, 426] width 148 height 6
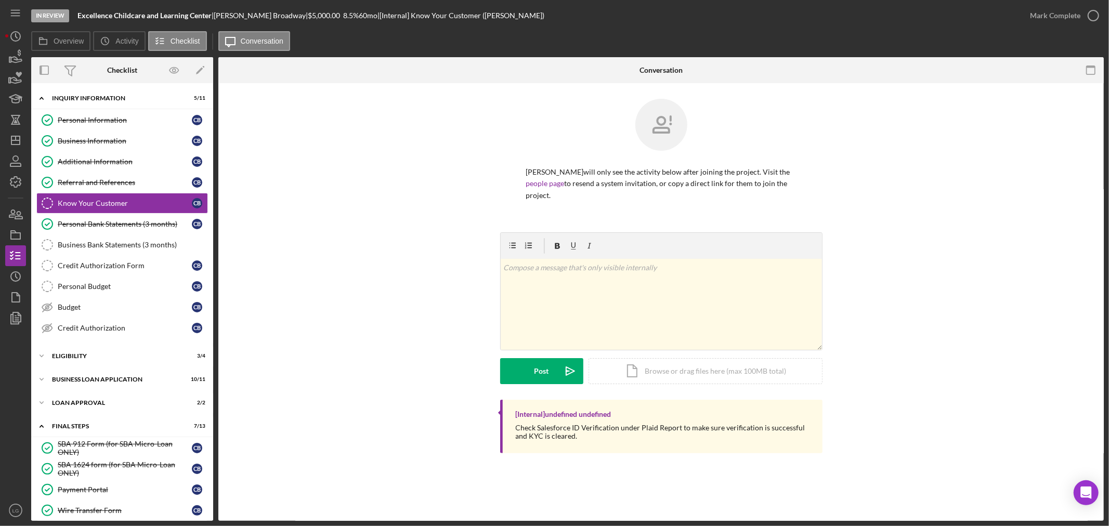
scroll to position [224, 0]
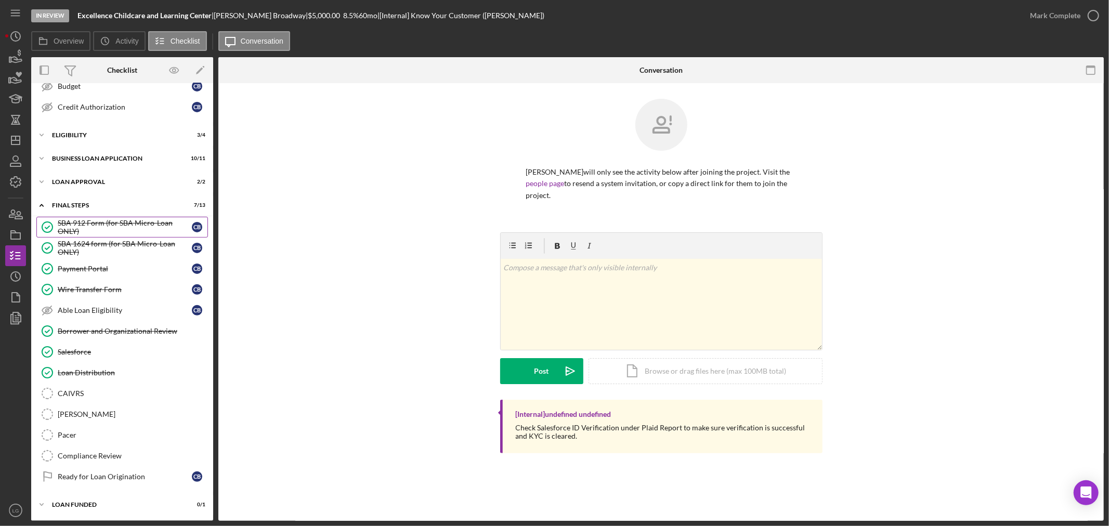
click at [134, 224] on div "SBA 912 Form (for SBA Micro-Loan ONLY)" at bounding box center [125, 227] width 134 height 17
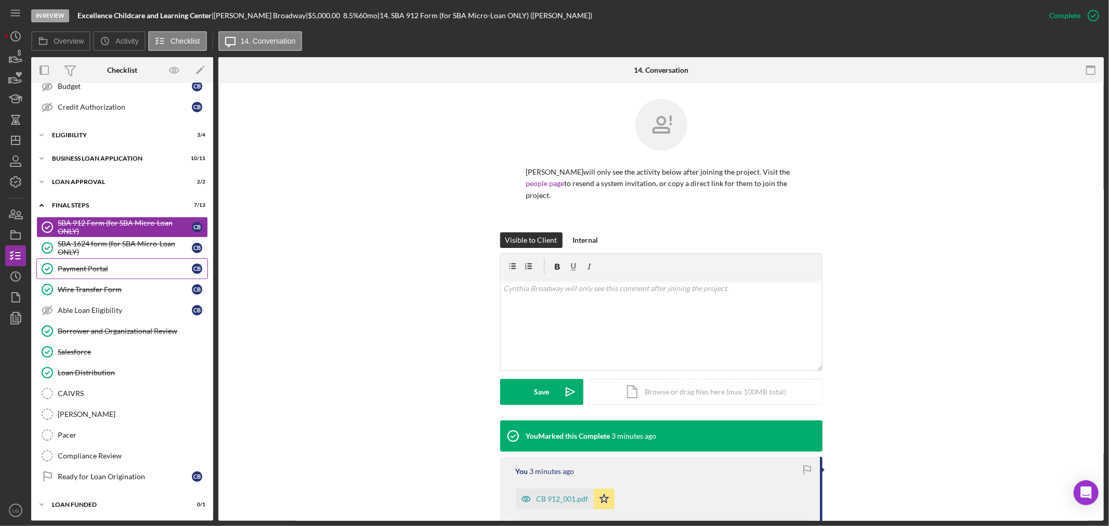
scroll to position [224, 0]
click at [144, 246] on div "SBA 1624 form (for SBA Micro-Loan ONLY)" at bounding box center [125, 248] width 134 height 17
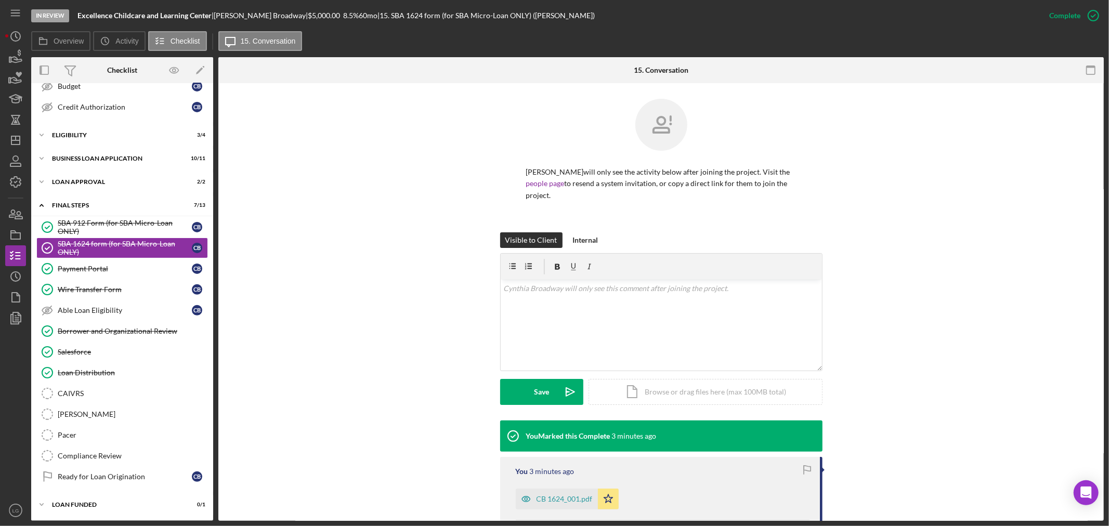
scroll to position [115, 0]
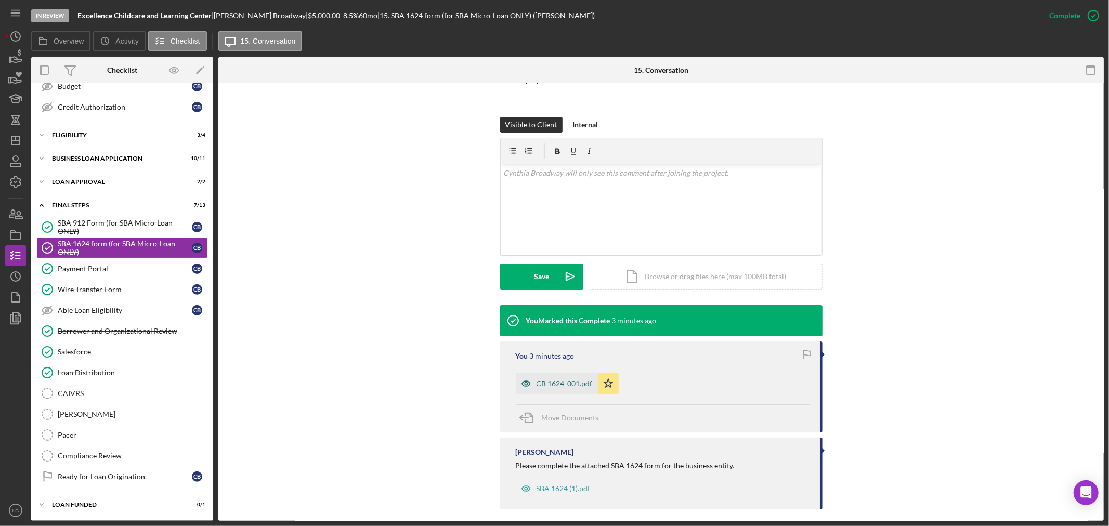
click at [544, 377] on div "CB 1624_001.pdf" at bounding box center [557, 383] width 82 height 21
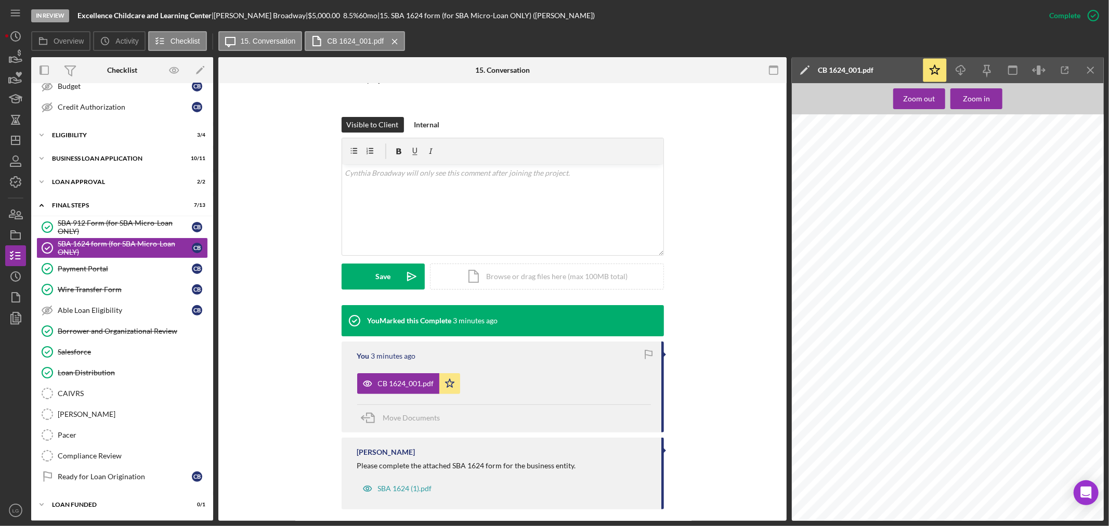
click at [120, 212] on div "Icon/Expander Final Steps 7 / 13" at bounding box center [122, 205] width 182 height 21
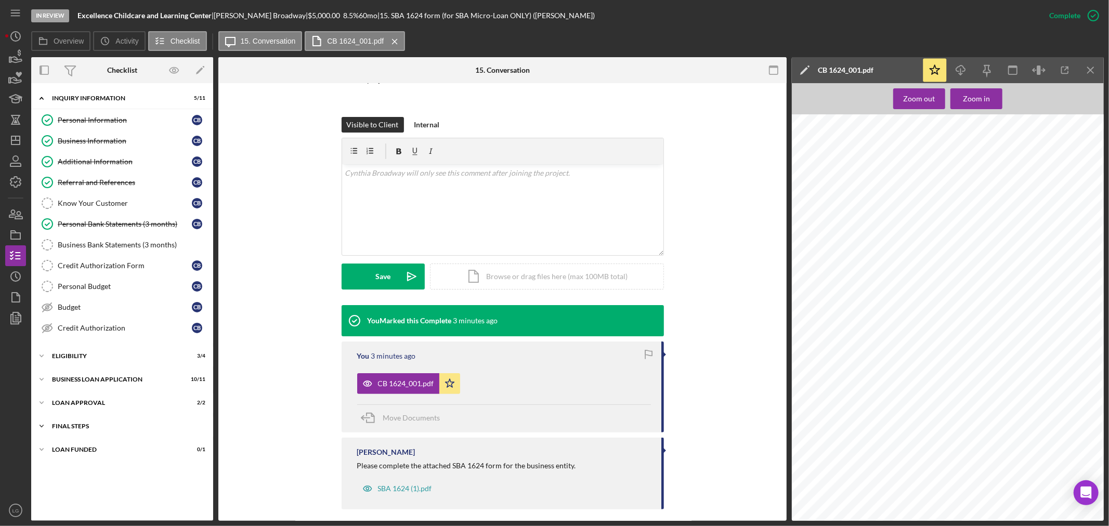
click at [134, 428] on div "Final Steps" at bounding box center [126, 426] width 148 height 6
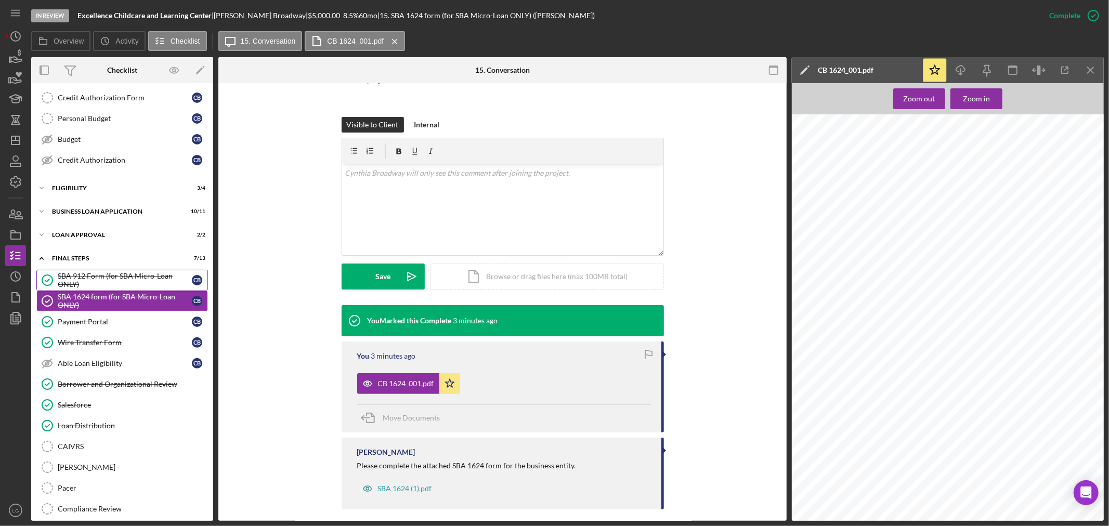
click at [99, 279] on div "SBA 912 Form (for SBA Micro-Loan ONLY)" at bounding box center [125, 280] width 134 height 17
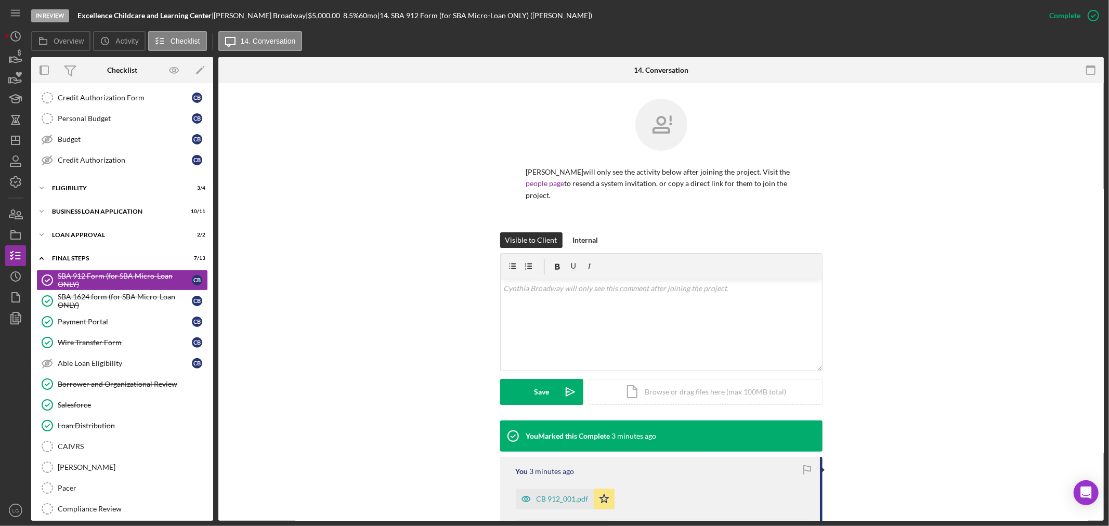
scroll to position [125, 0]
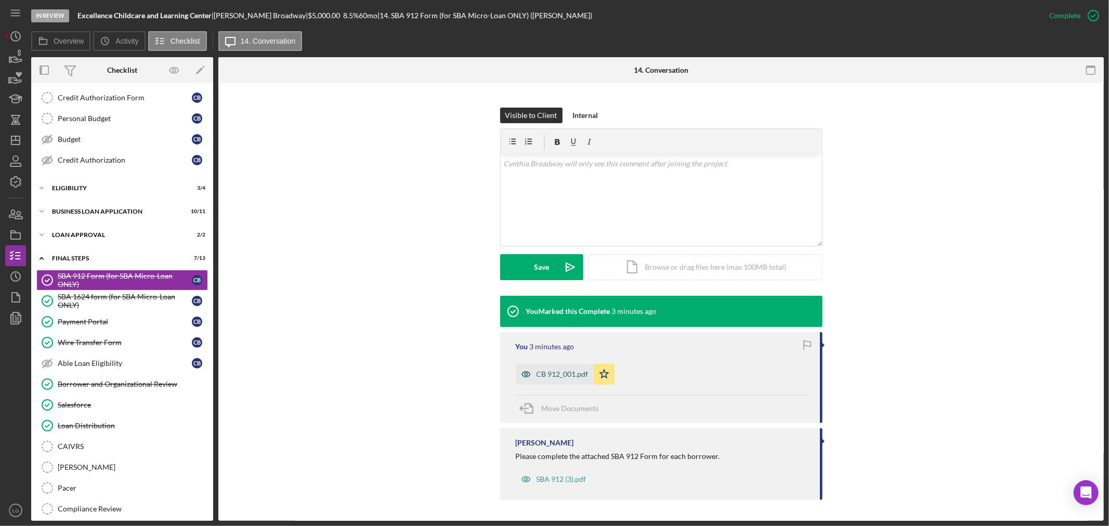
click at [545, 378] on div "CB 912_001.pdf" at bounding box center [563, 374] width 52 height 8
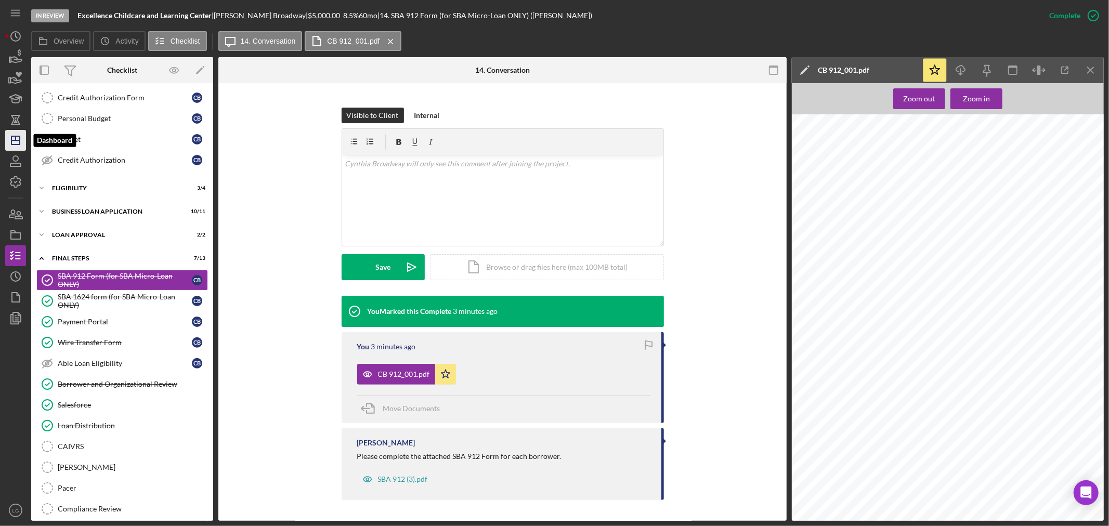
click at [16, 148] on icon "Icon/Dashboard" at bounding box center [16, 140] width 26 height 26
